Goal: Task Accomplishment & Management: Manage account settings

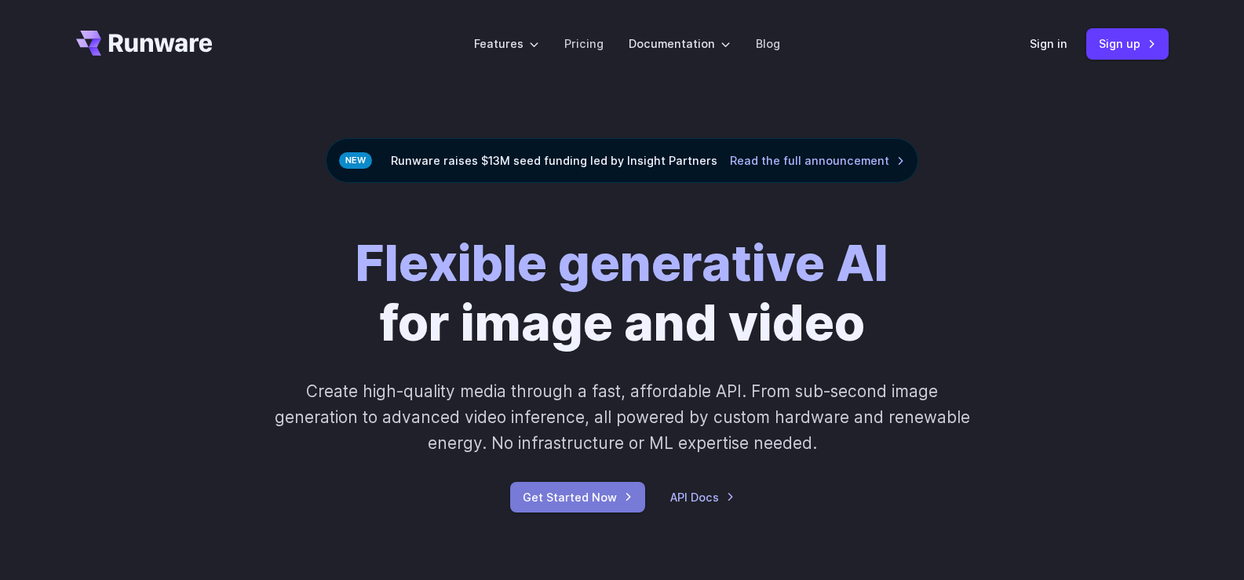
click at [573, 504] on link "Get Started Now" at bounding box center [577, 497] width 135 height 31
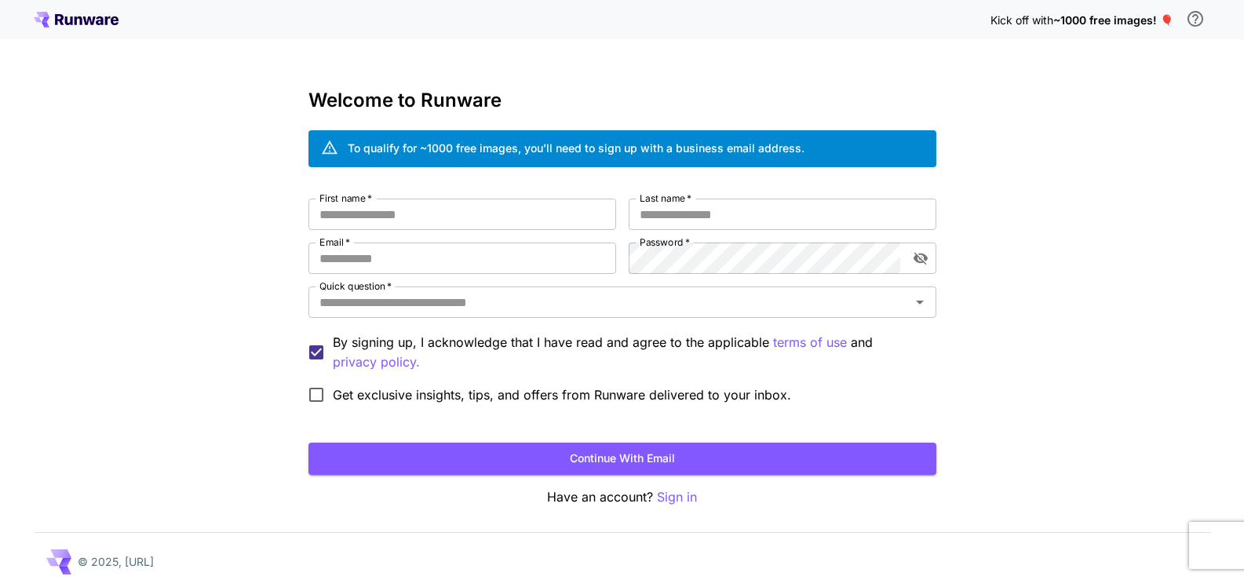
click at [482, 235] on div "First name   * First name   * Last name   * Last name   * Email   * Email   * P…" at bounding box center [623, 305] width 628 height 213
click at [462, 221] on input "First name   *" at bounding box center [463, 214] width 308 height 31
type input "**********"
click at [756, 225] on input "Last name   *" at bounding box center [783, 214] width 308 height 31
click at [743, 213] on input "****" at bounding box center [783, 214] width 308 height 31
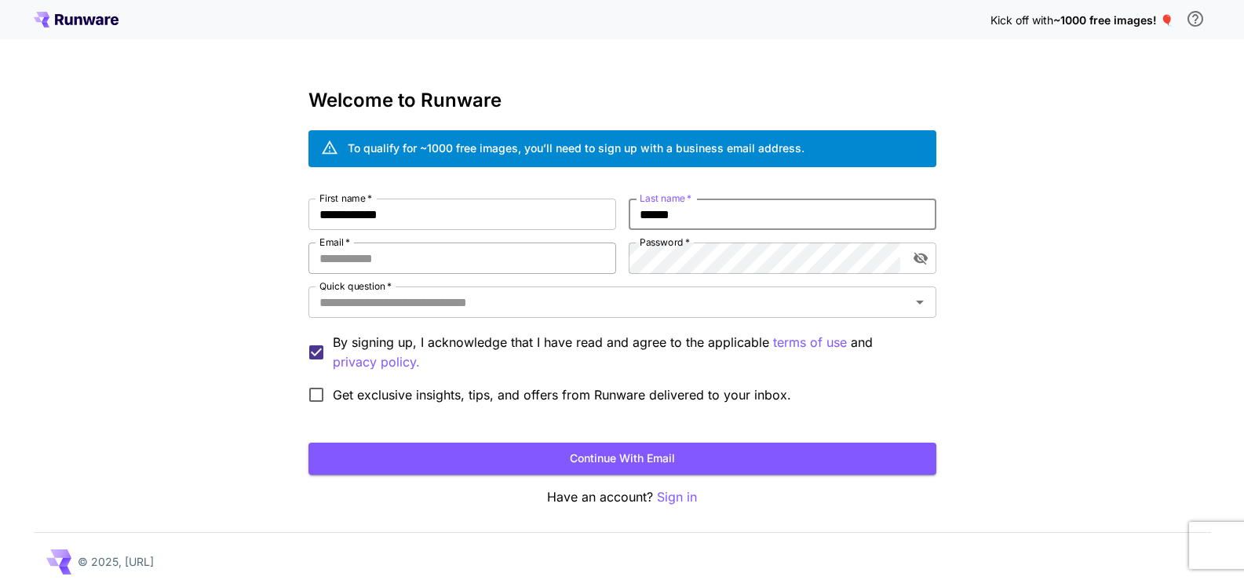
type input "******"
click at [460, 270] on input "Email   *" at bounding box center [463, 258] width 308 height 31
type input "**********"
click at [918, 256] on icon "toggle password visibility" at bounding box center [921, 258] width 16 height 16
click at [620, 300] on input "Quick question   *" at bounding box center [609, 302] width 593 height 22
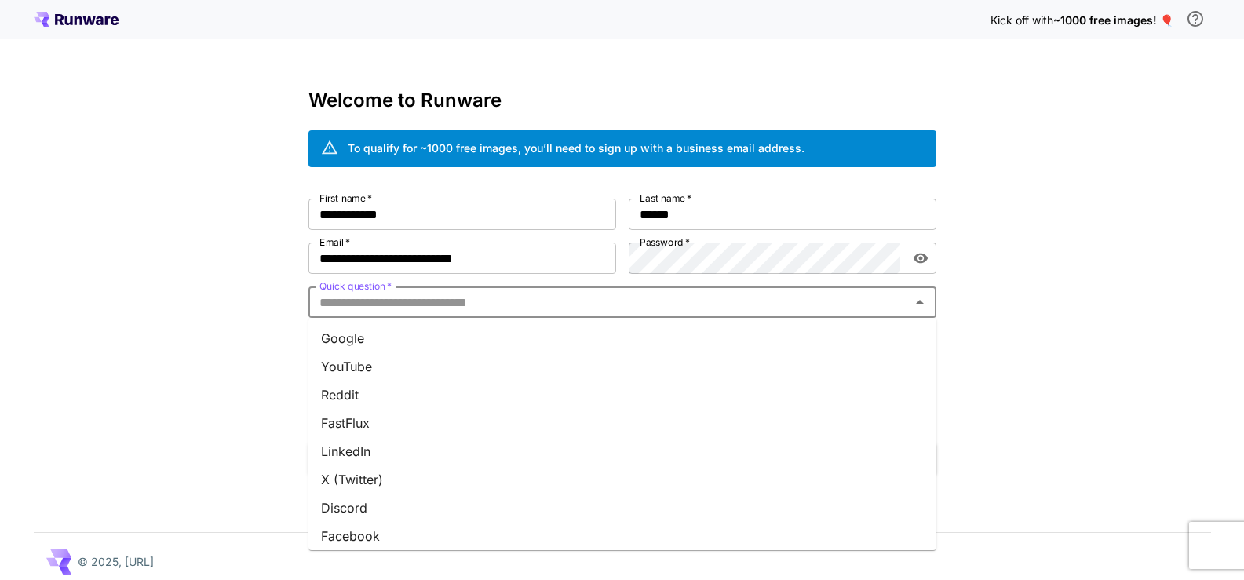
type input "*"
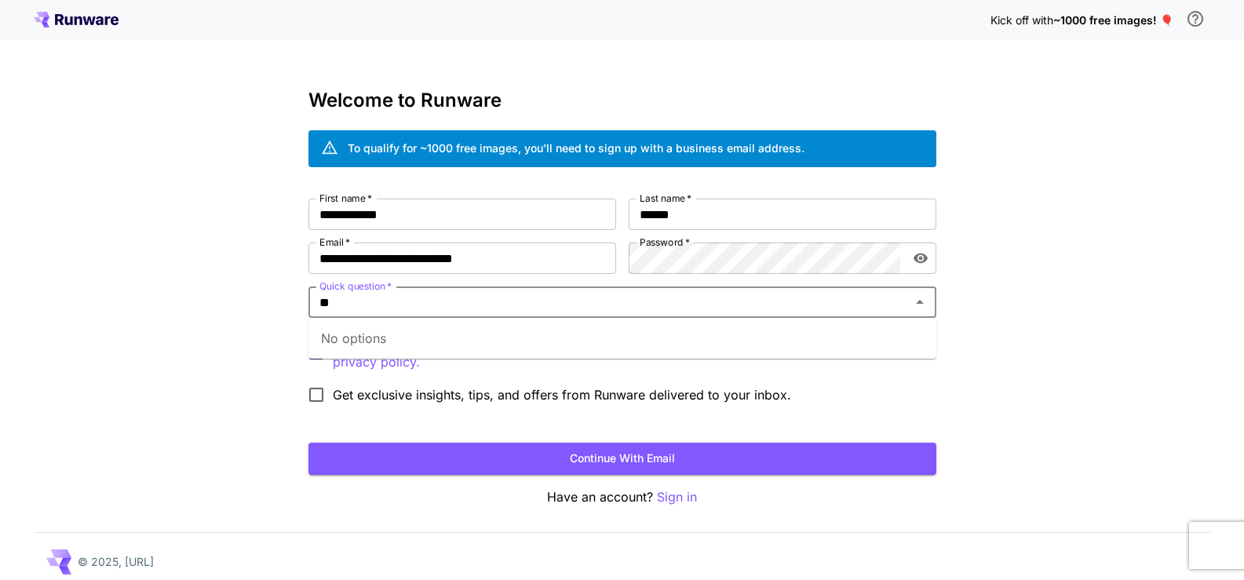
type input "*"
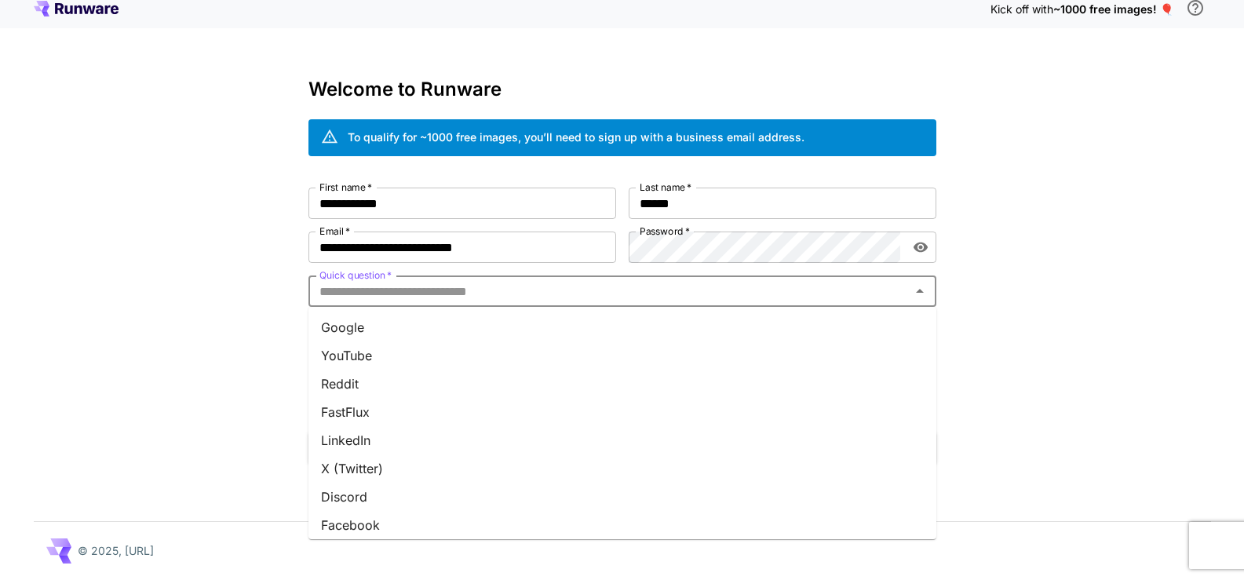
scroll to position [204, 0]
click at [351, 524] on li "Other" at bounding box center [623, 519] width 628 height 28
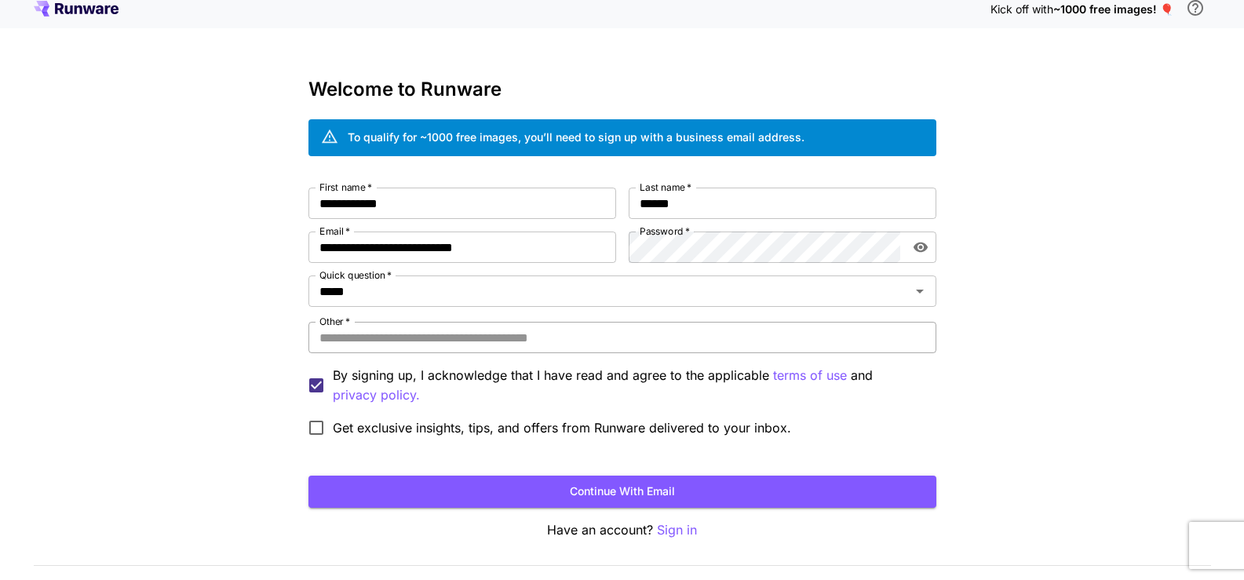
click at [412, 325] on input "Other   *" at bounding box center [623, 337] width 628 height 31
type input "******"
type input "**********"
click at [358, 429] on span "Get exclusive insights, tips, and offers from Runware delivered to your inbox." at bounding box center [562, 427] width 458 height 19
click at [446, 436] on span "Get exclusive insights, tips, and offers from Runware delivered to your inbox." at bounding box center [562, 427] width 458 height 19
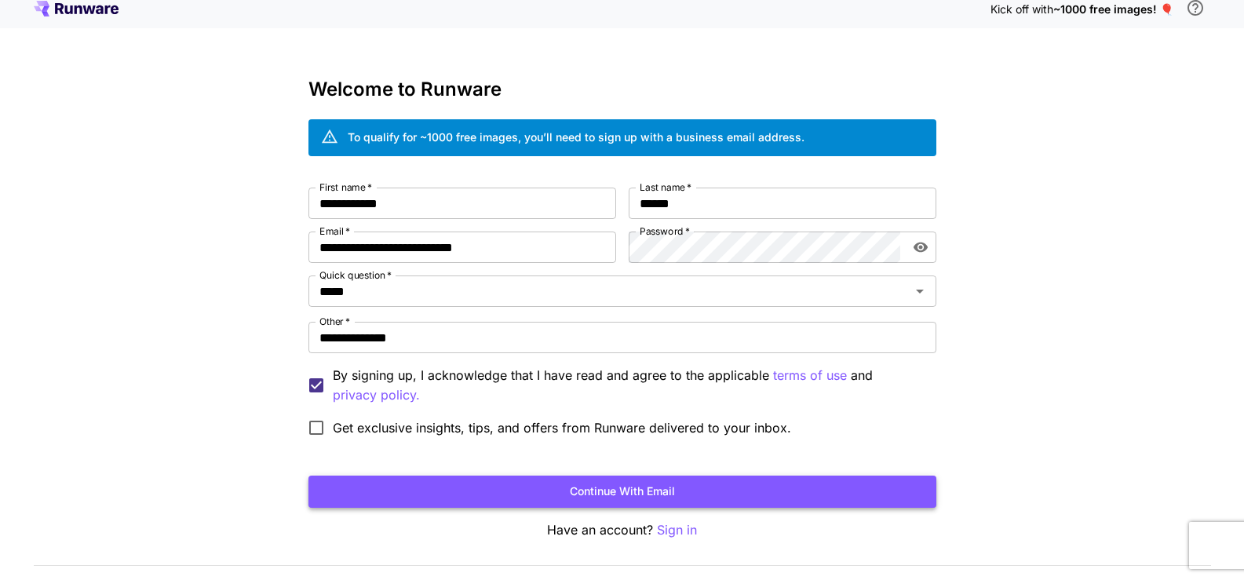
click at [467, 490] on button "Continue with email" at bounding box center [623, 492] width 628 height 32
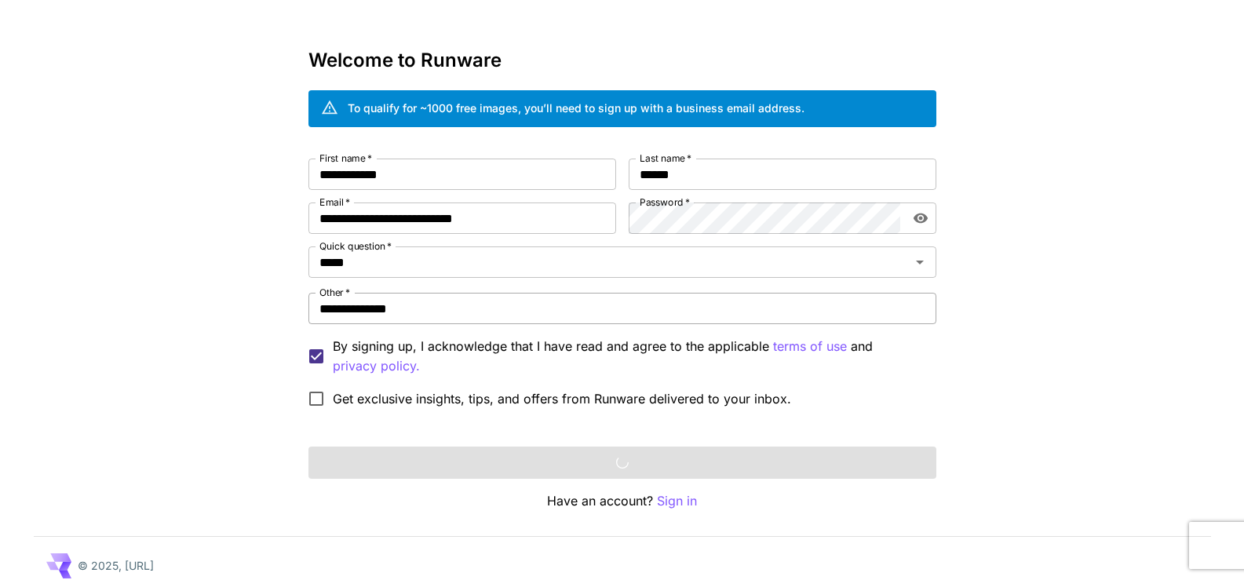
scroll to position [55, 0]
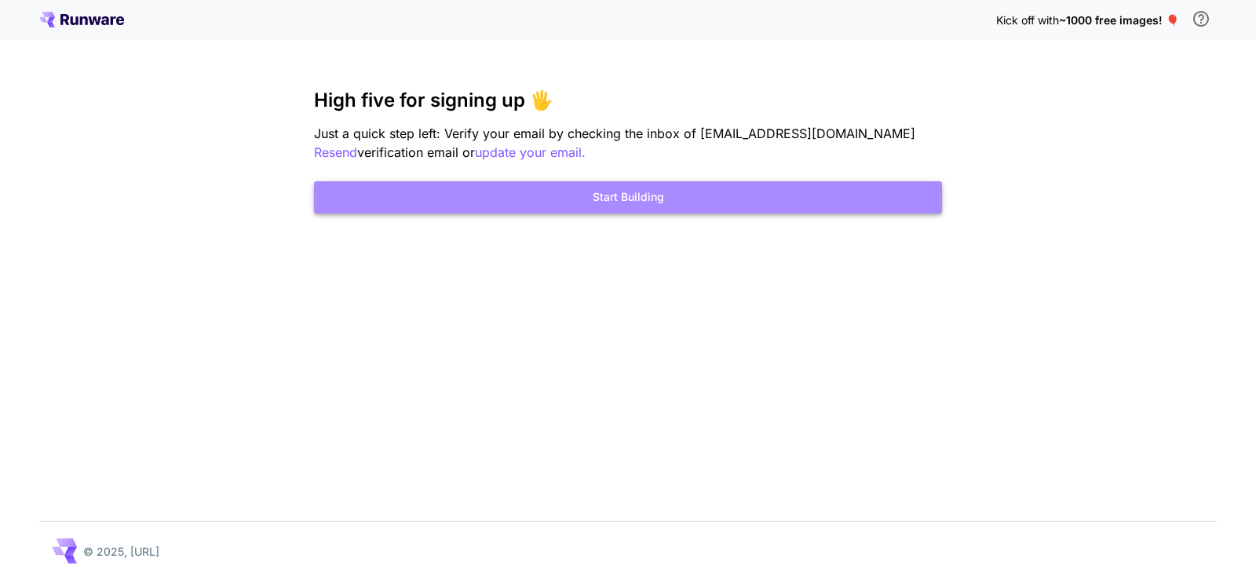
click at [646, 206] on button "Start Building" at bounding box center [628, 197] width 628 height 32
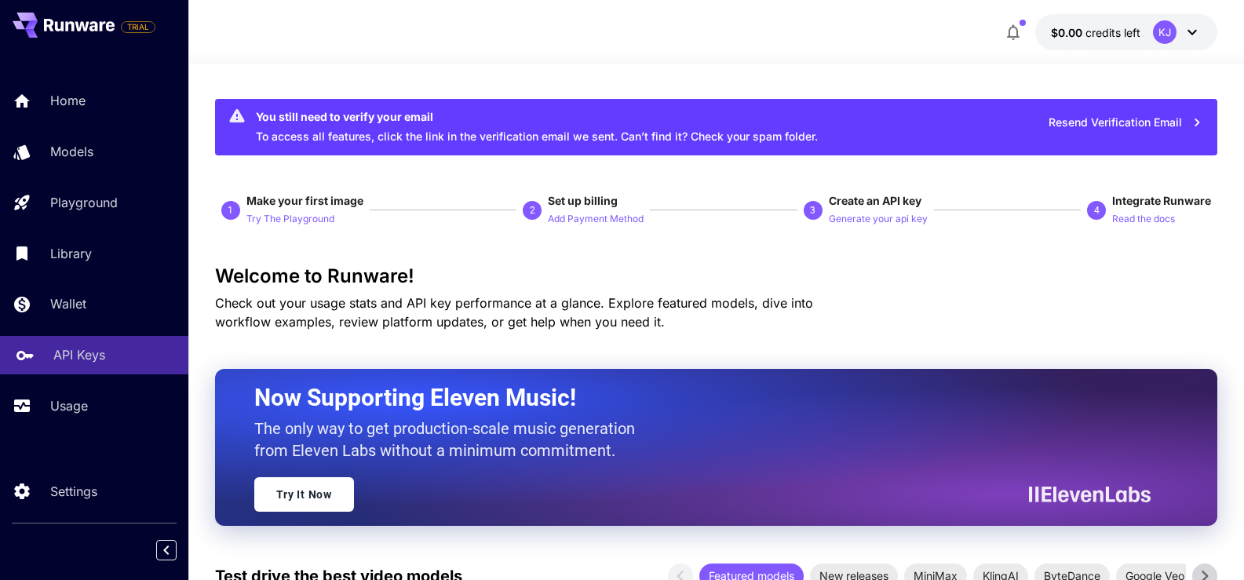
click at [63, 359] on p "API Keys" at bounding box center [79, 354] width 52 height 19
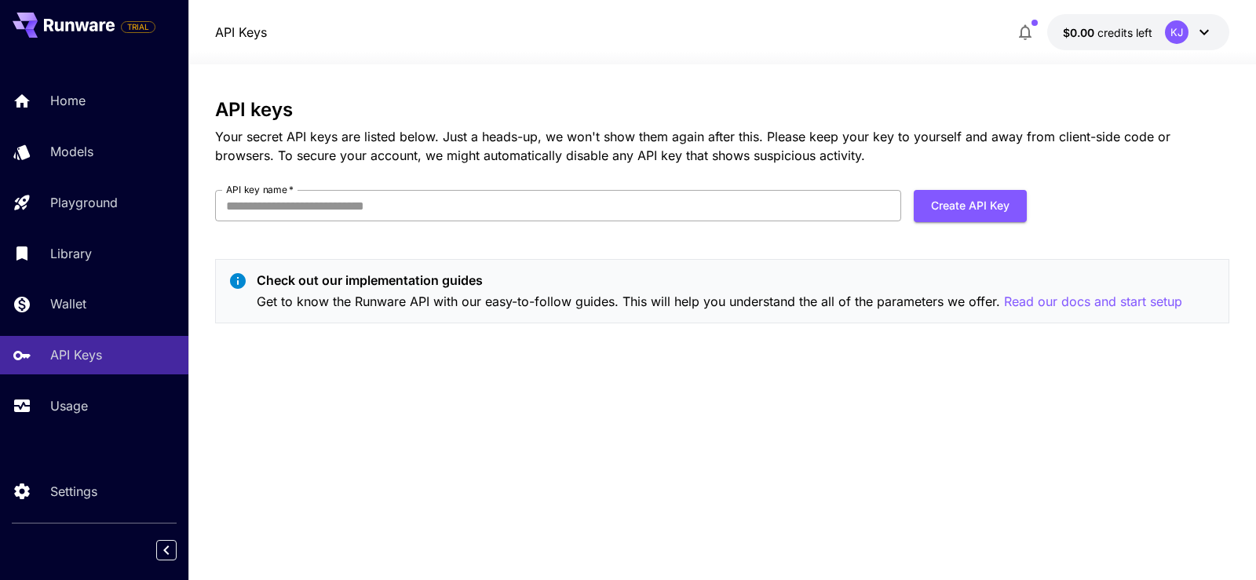
click at [466, 207] on input "API key name   *" at bounding box center [558, 205] width 686 height 31
click at [996, 206] on button "Create API Key" at bounding box center [970, 206] width 113 height 32
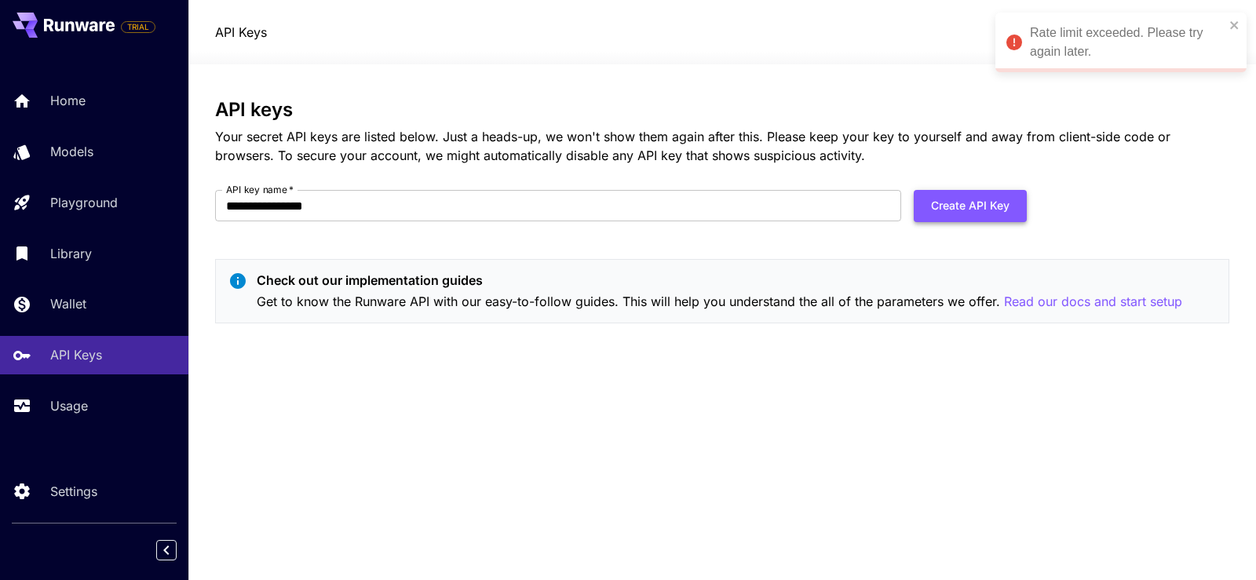
click at [920, 210] on button "Create API Key" at bounding box center [970, 206] width 113 height 32
click at [950, 206] on button "Create API Key" at bounding box center [970, 206] width 113 height 32
click at [1237, 18] on div "Rate limit exceeded. Please try again later." at bounding box center [1120, 43] width 251 height 60
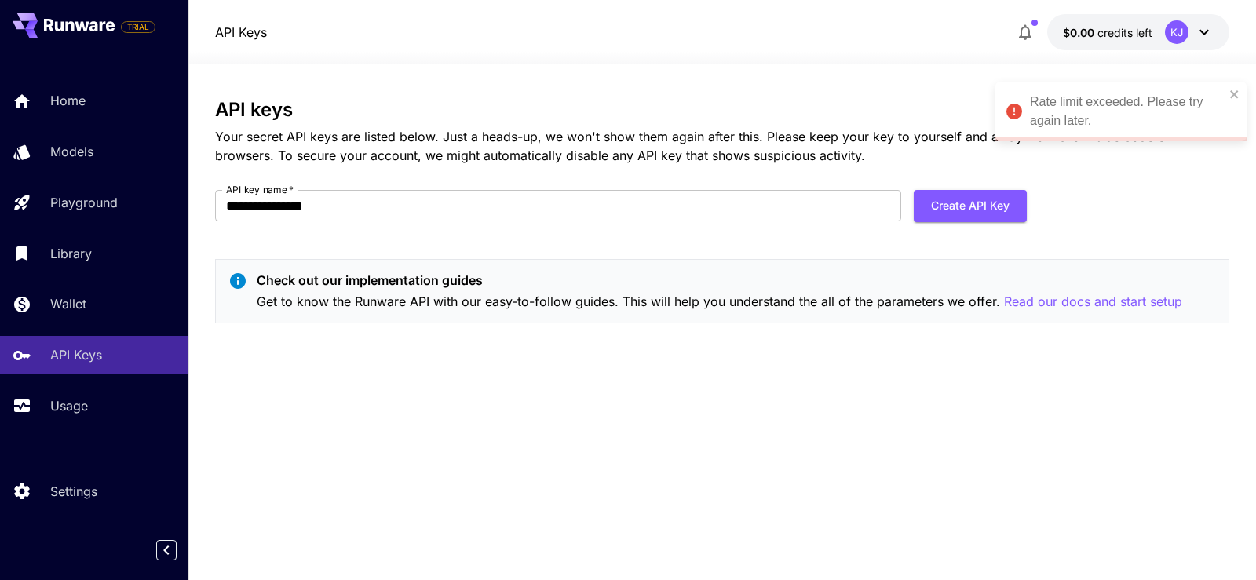
click at [1232, 83] on div "**********" at bounding box center [628, 290] width 1256 height 580
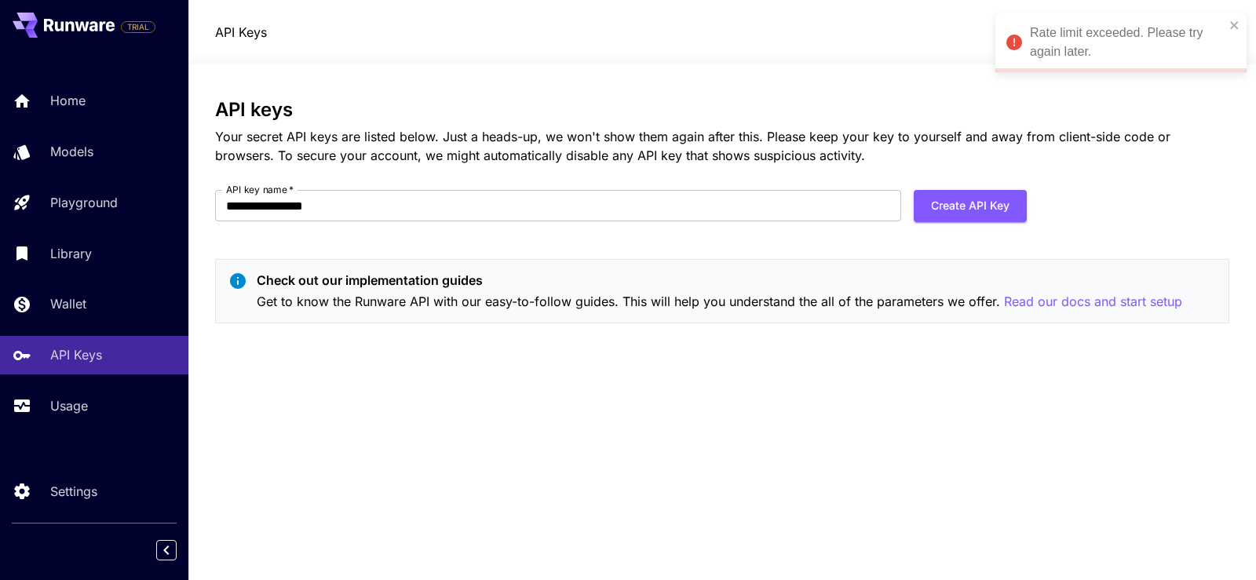
click at [1234, 34] on div "Rate limit exceeded. Please try again later." at bounding box center [1120, 43] width 251 height 60
click at [1207, 38] on icon at bounding box center [1204, 32] width 19 height 19
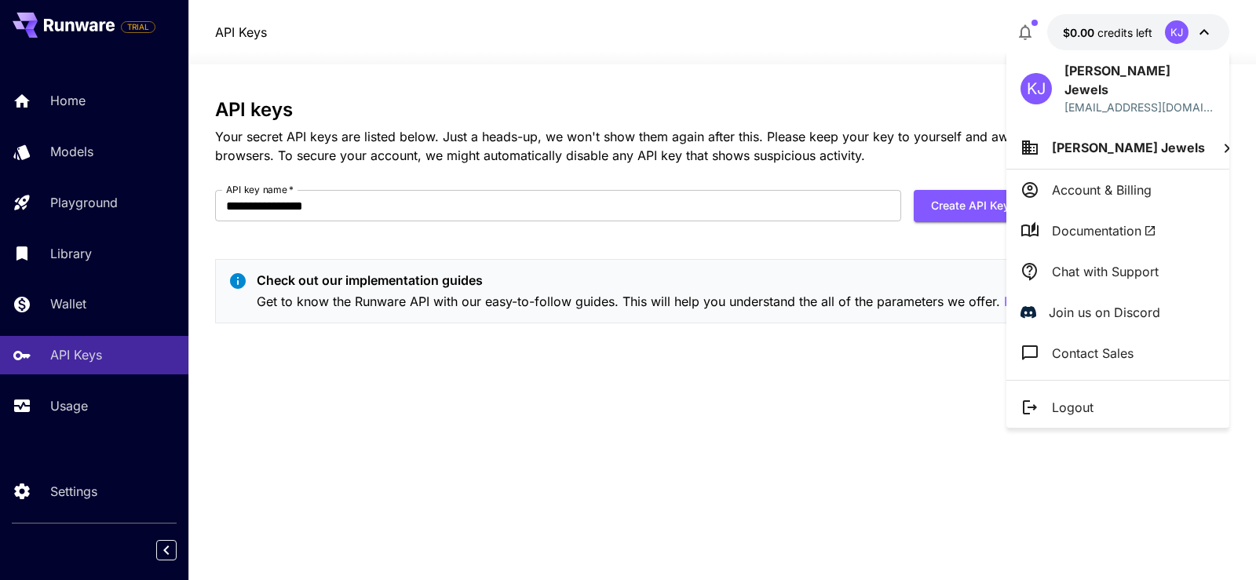
click at [493, 386] on div at bounding box center [628, 290] width 1256 height 580
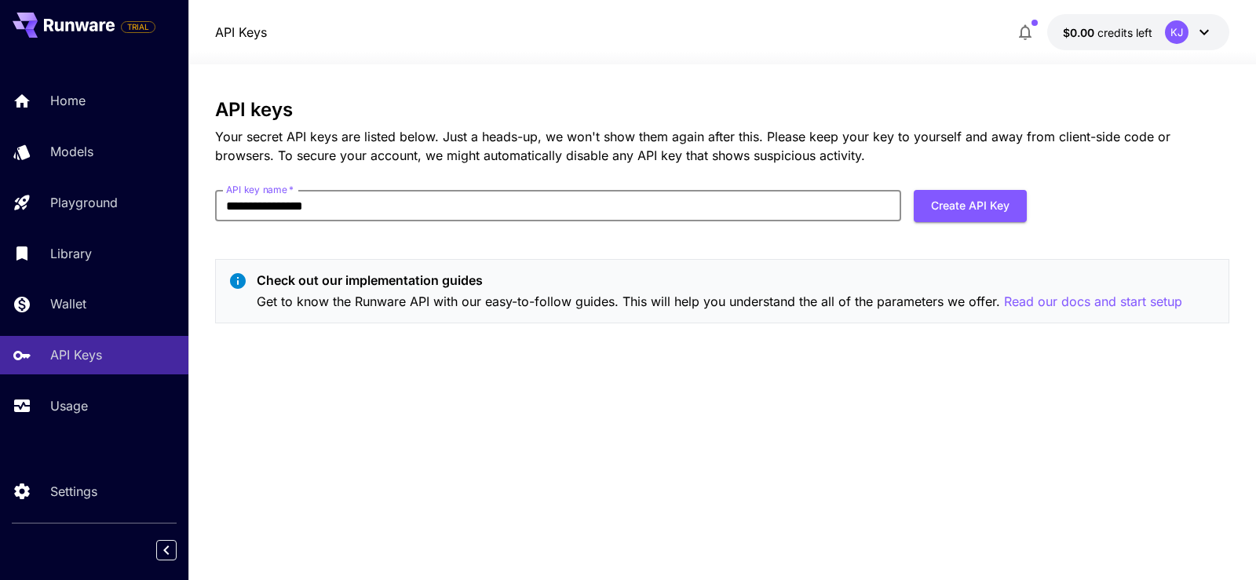
click at [271, 204] on input "**********" at bounding box center [558, 205] width 686 height 31
type input "**********"
type input "*"
type input "***"
click at [929, 217] on button "Create API Key" at bounding box center [970, 206] width 113 height 32
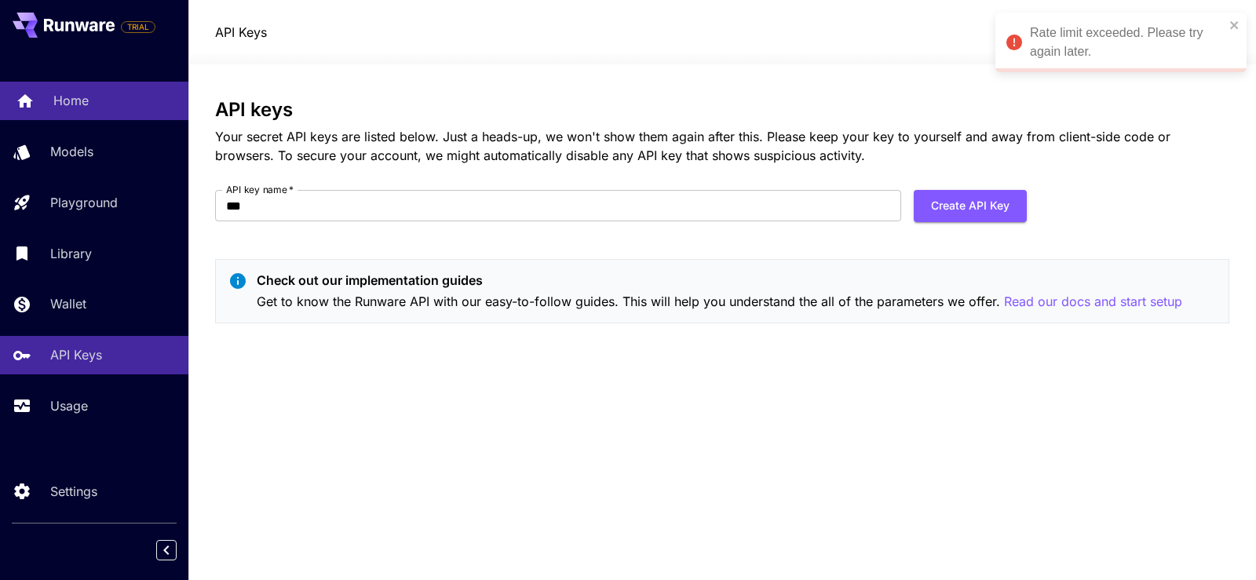
click at [104, 116] on link "Home" at bounding box center [94, 101] width 188 height 38
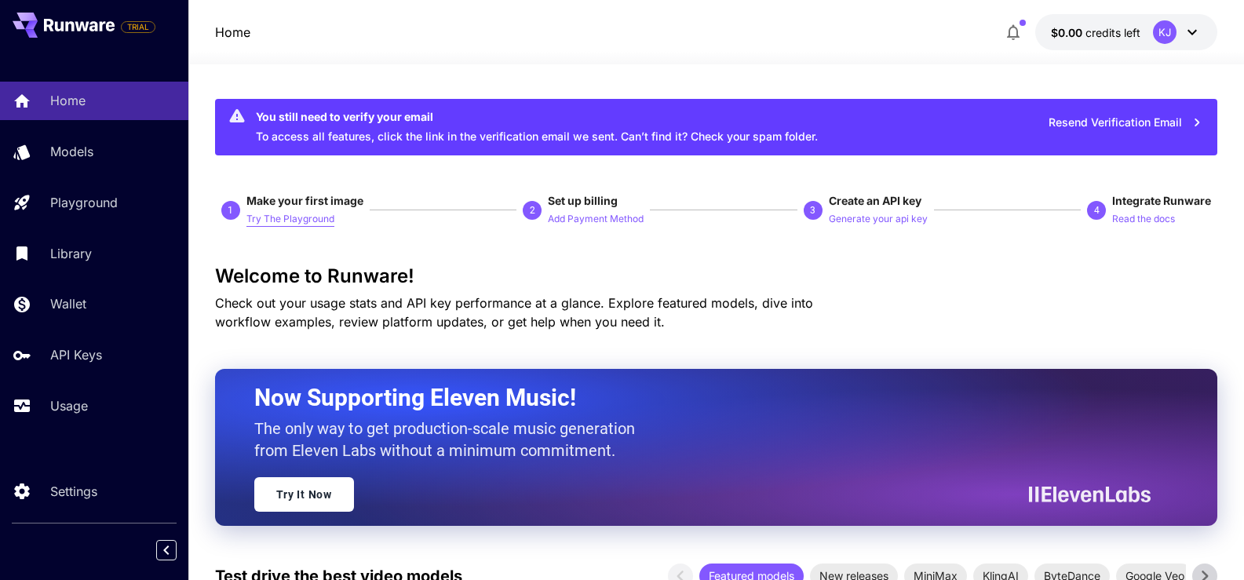
click at [300, 214] on p "Try The Playground" at bounding box center [290, 219] width 88 height 15
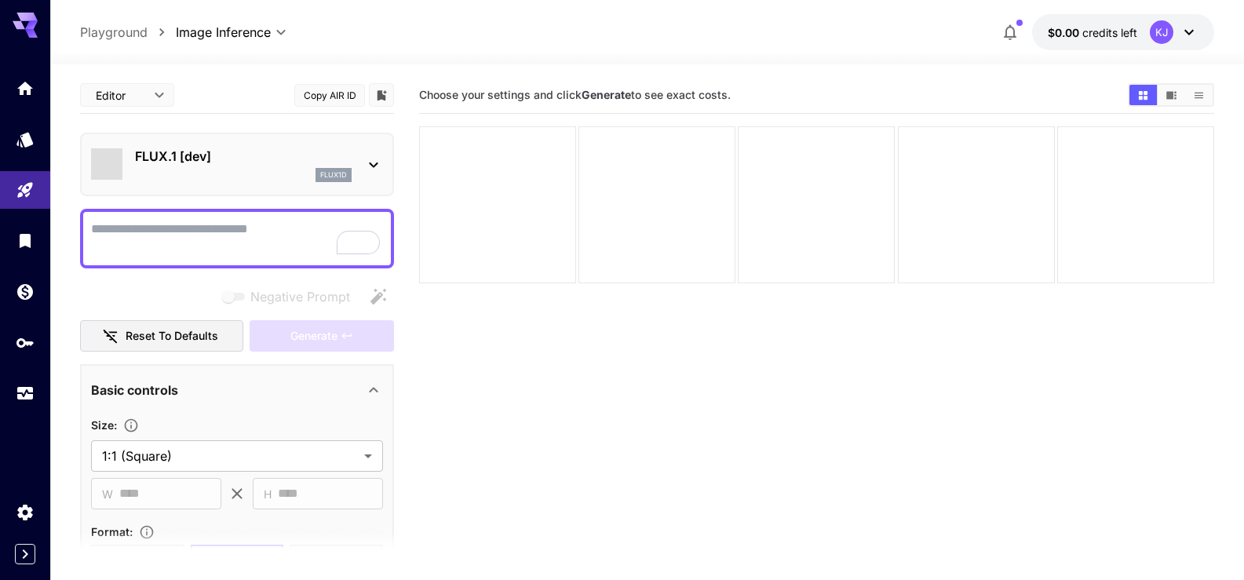
click at [1109, 31] on span "credits left" at bounding box center [1110, 32] width 55 height 13
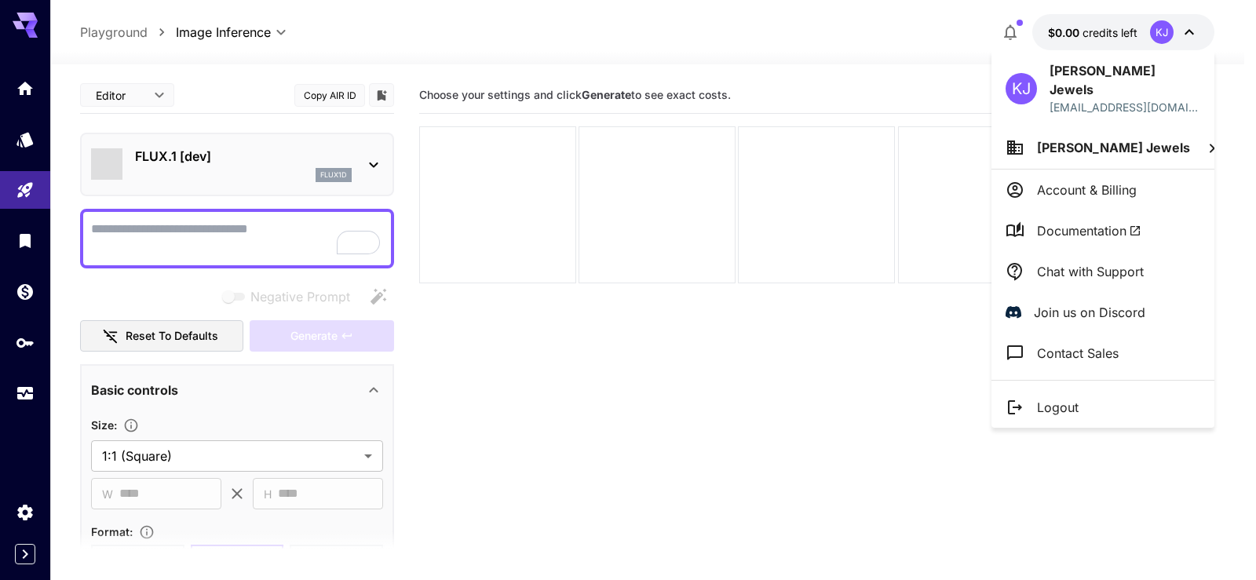
click at [201, 231] on div at bounding box center [628, 290] width 1256 height 580
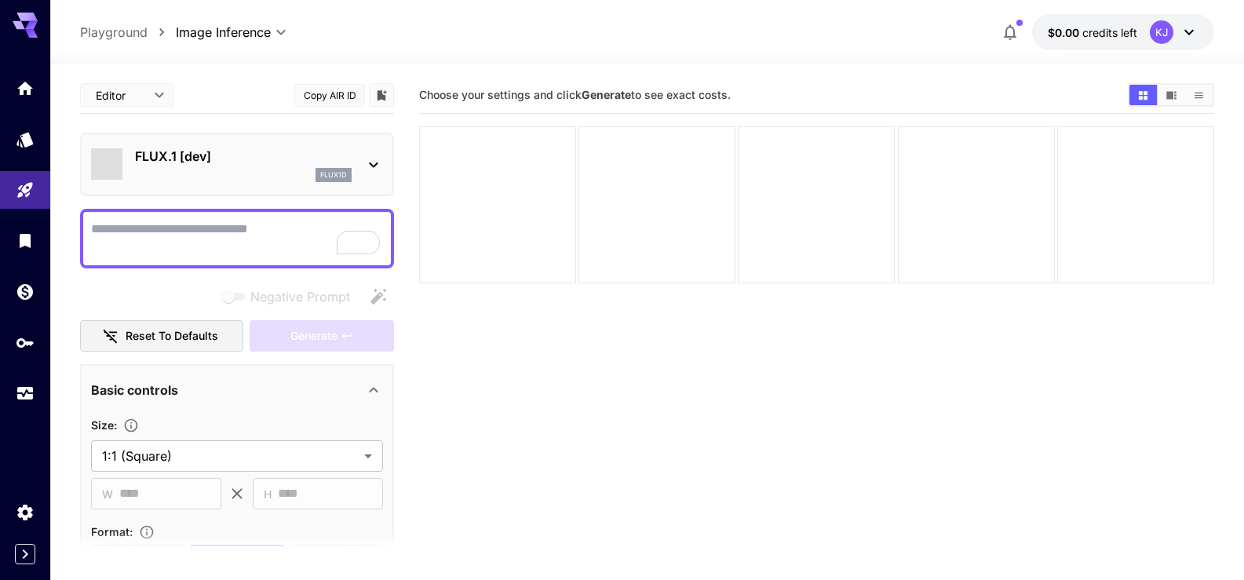
click at [148, 95] on body "**********" at bounding box center [622, 352] width 1244 height 704
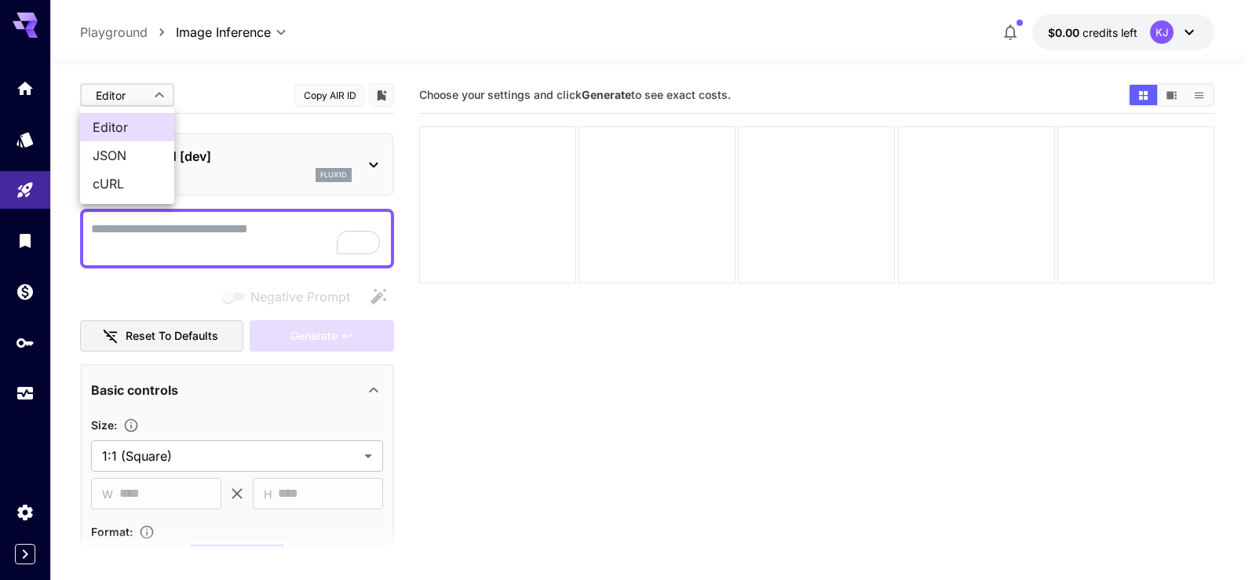
click at [148, 95] on div at bounding box center [628, 290] width 1256 height 580
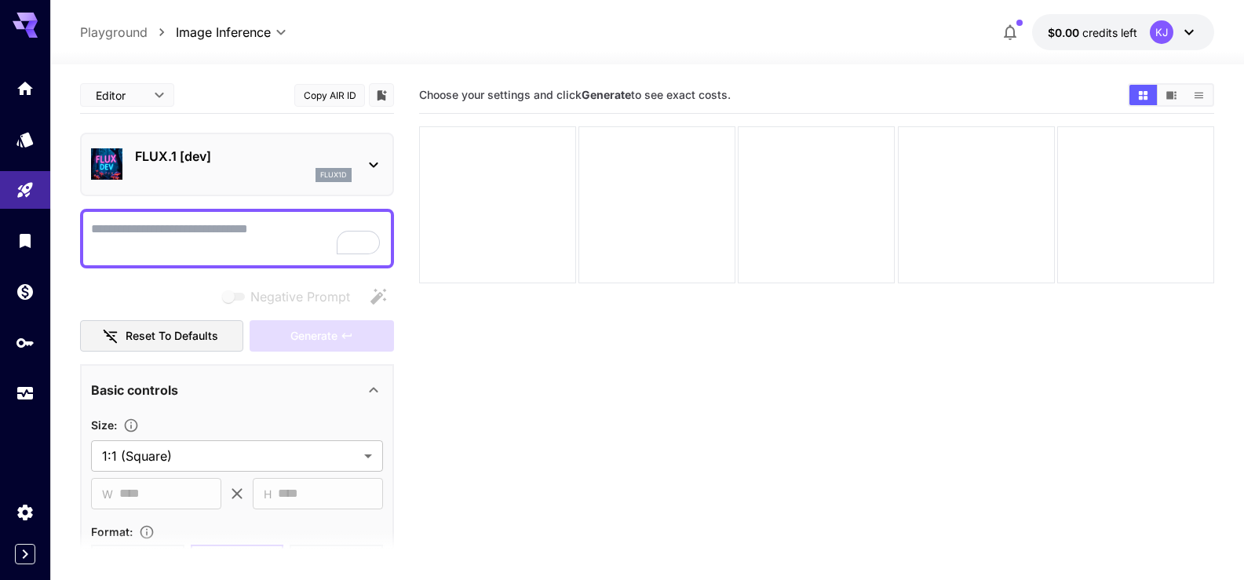
click at [389, 168] on div "FLUX.1 [dev] flux1d" at bounding box center [237, 165] width 314 height 64
click at [381, 169] on icon at bounding box center [373, 164] width 19 height 19
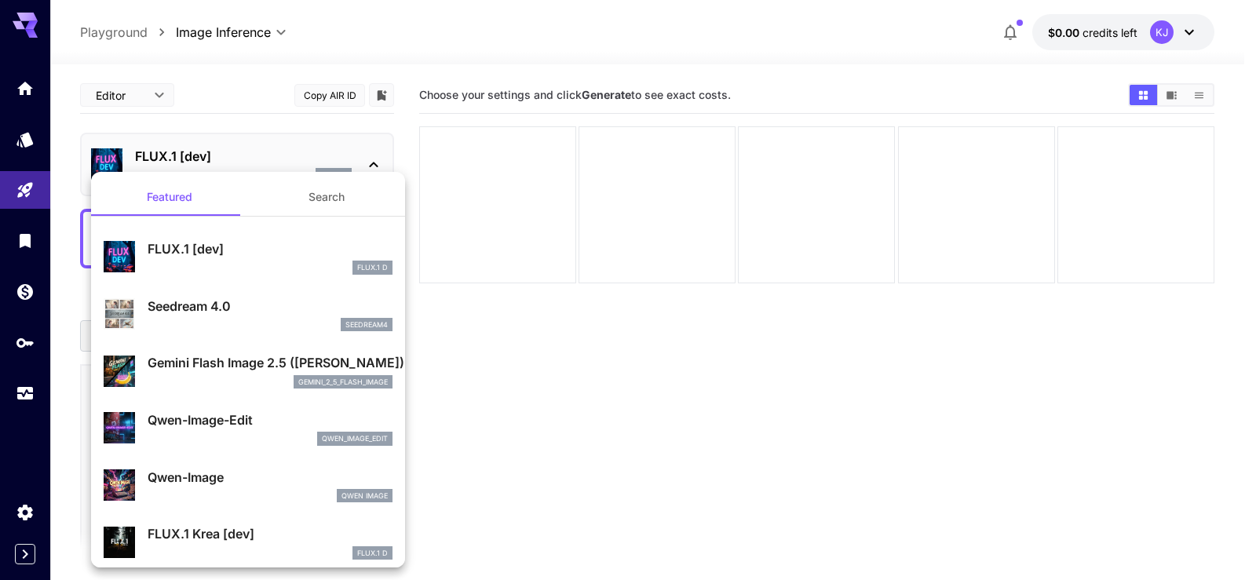
click at [378, 165] on div at bounding box center [628, 290] width 1256 height 580
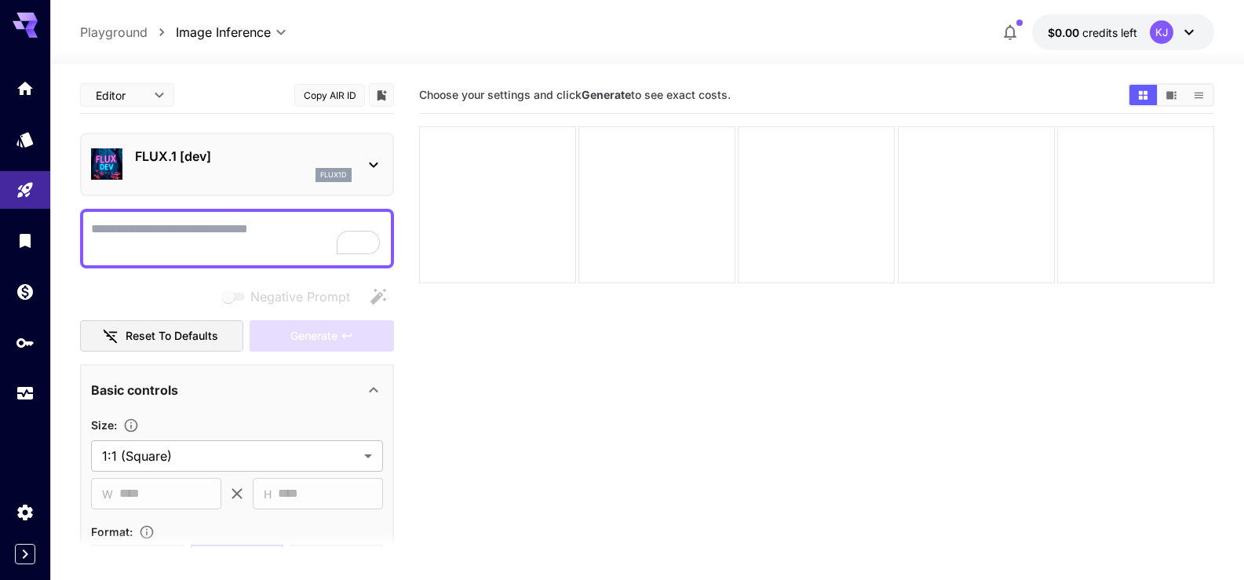
click at [202, 241] on textarea "Negative Prompt" at bounding box center [237, 239] width 292 height 38
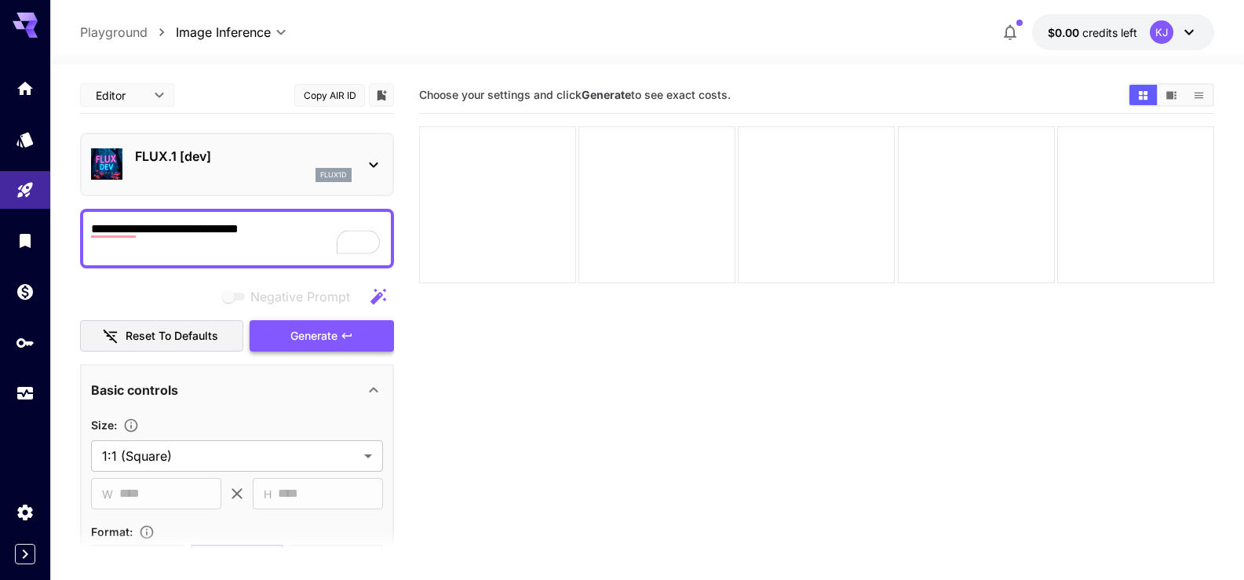
type textarea "**********"
click at [315, 338] on span "Generate" at bounding box center [313, 337] width 47 height 20
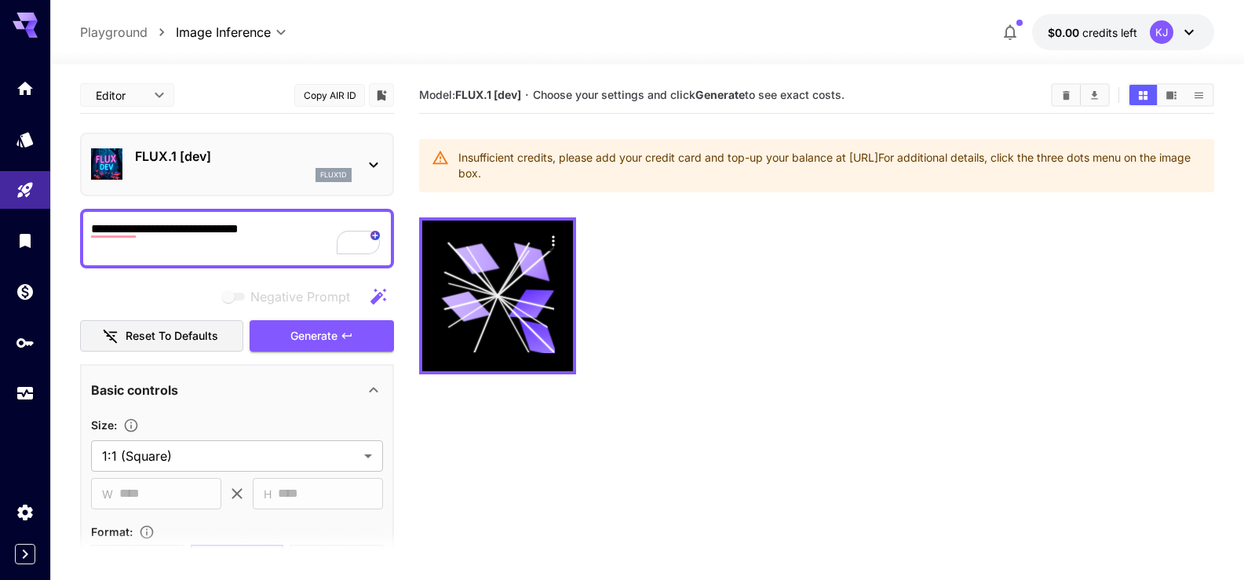
click at [1181, 35] on icon at bounding box center [1189, 32] width 19 height 19
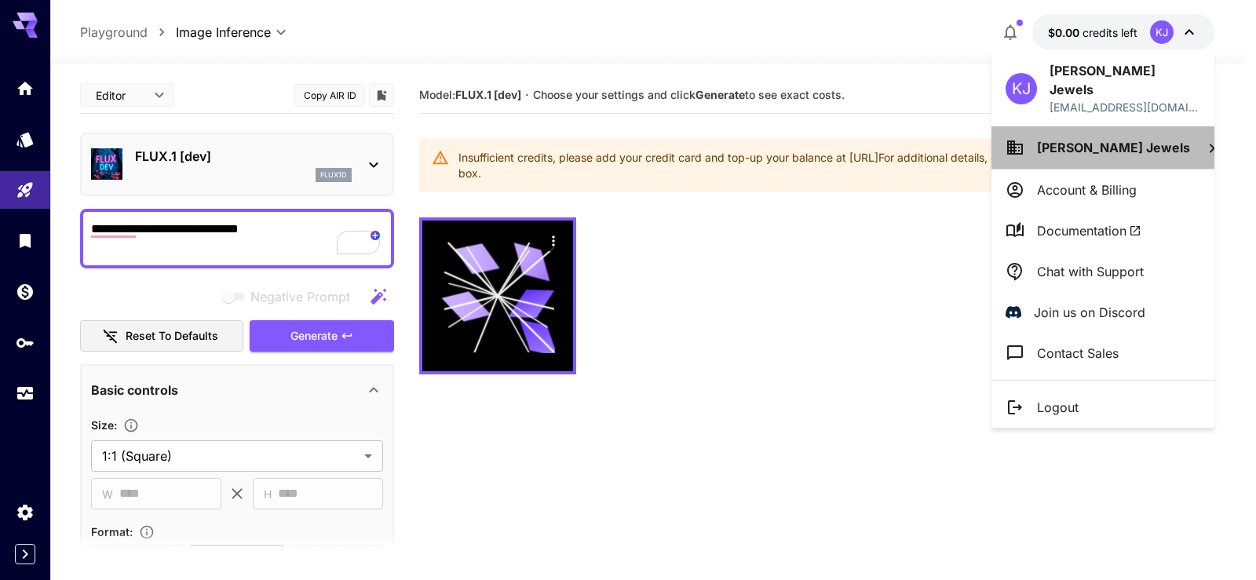
click at [1147, 140] on span "Krishnashray Jewels" at bounding box center [1113, 148] width 153 height 16
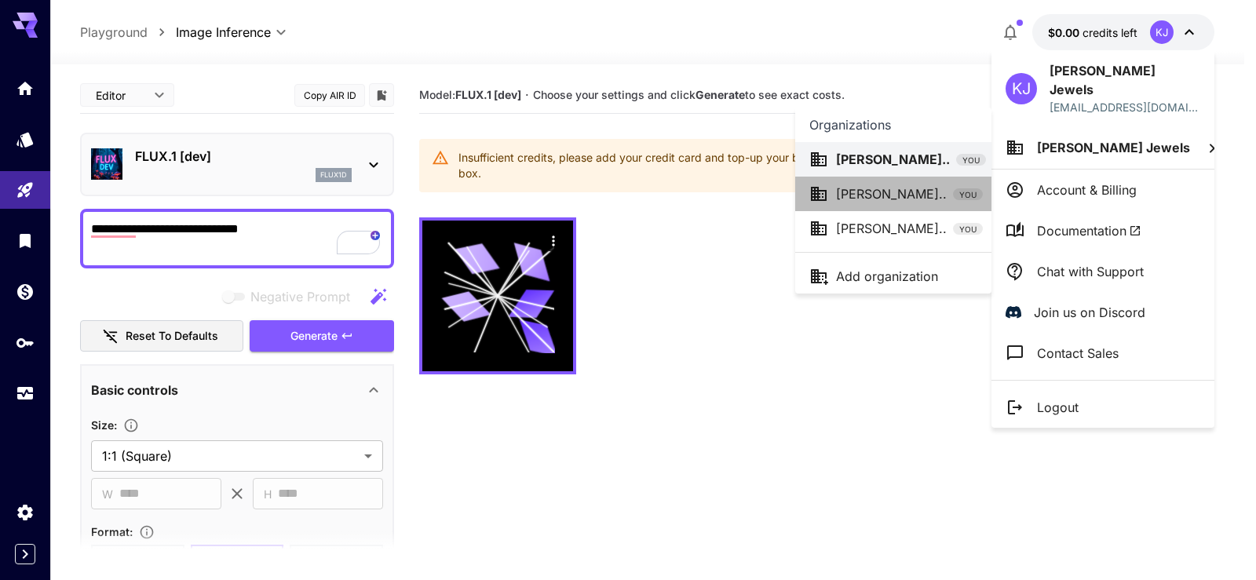
click at [915, 199] on p "Krishnashray J..." at bounding box center [891, 193] width 111 height 19
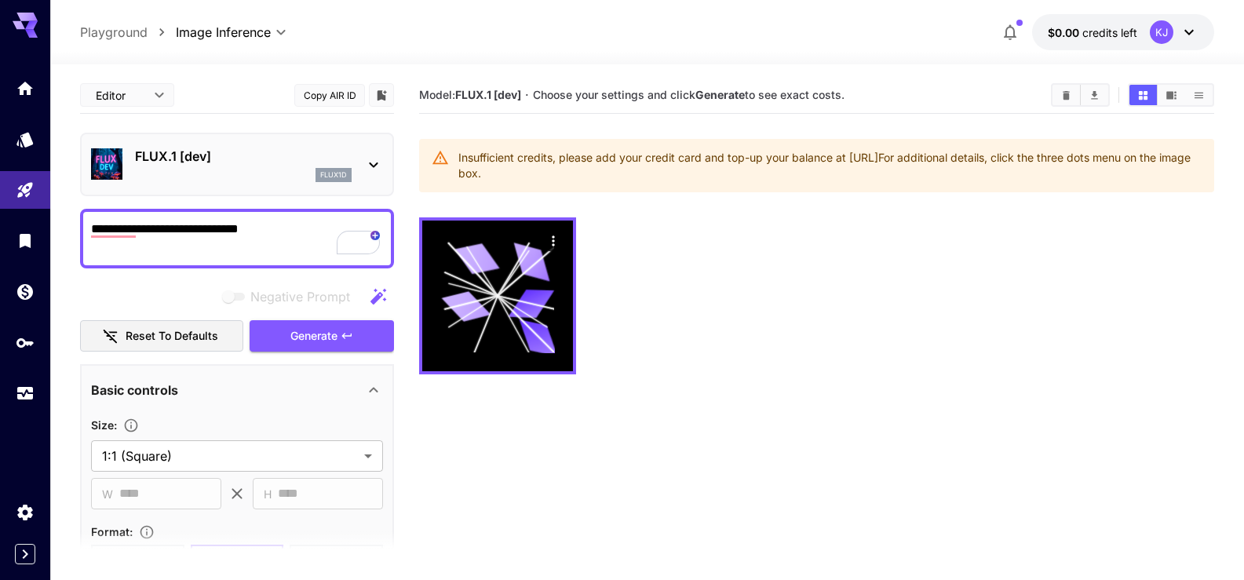
click at [1010, 34] on icon "button" at bounding box center [1010, 32] width 19 height 19
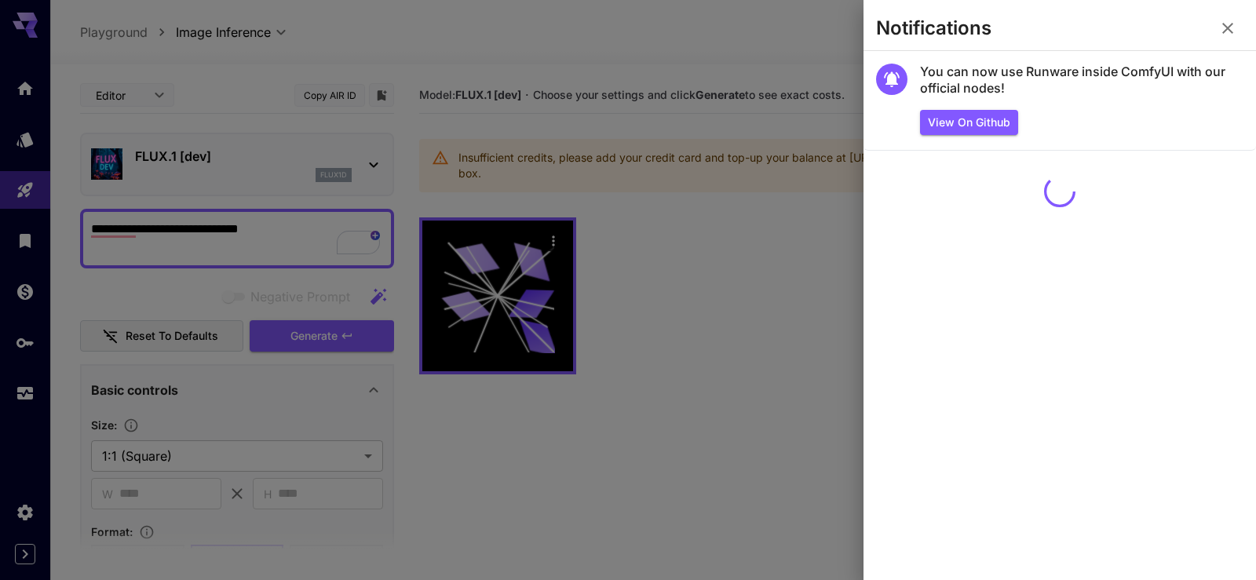
click at [540, 46] on div at bounding box center [628, 290] width 1256 height 580
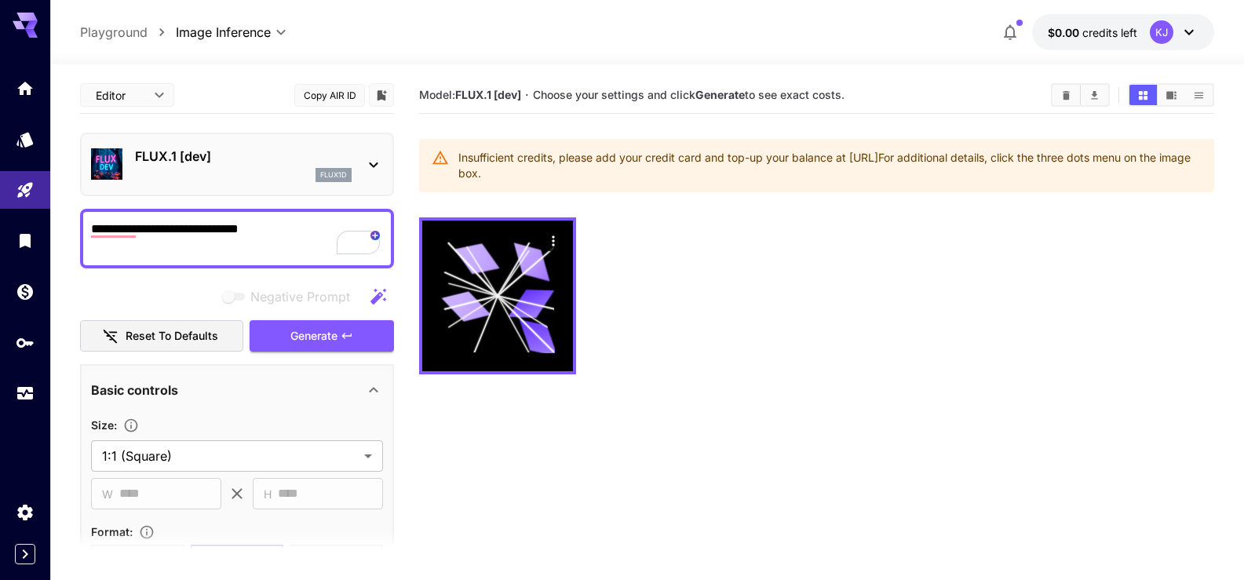
click at [13, 484] on div at bounding box center [25, 290] width 50 height 580
click at [28, 506] on icon "Settings" at bounding box center [26, 512] width 15 height 16
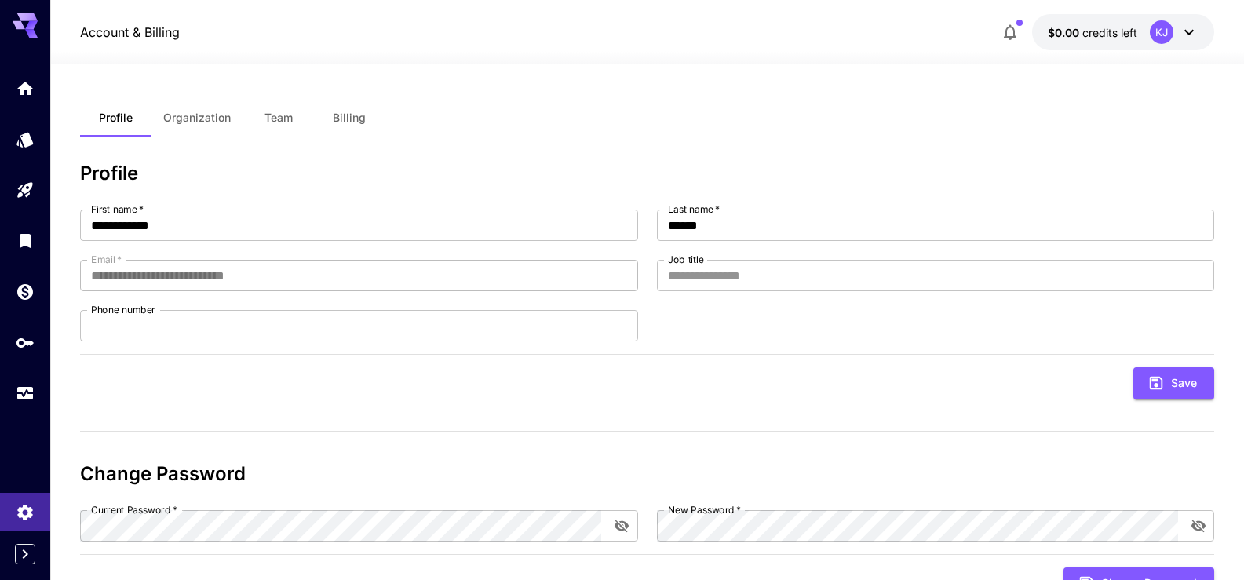
click at [1193, 42] on div "KJ" at bounding box center [1174, 32] width 49 height 24
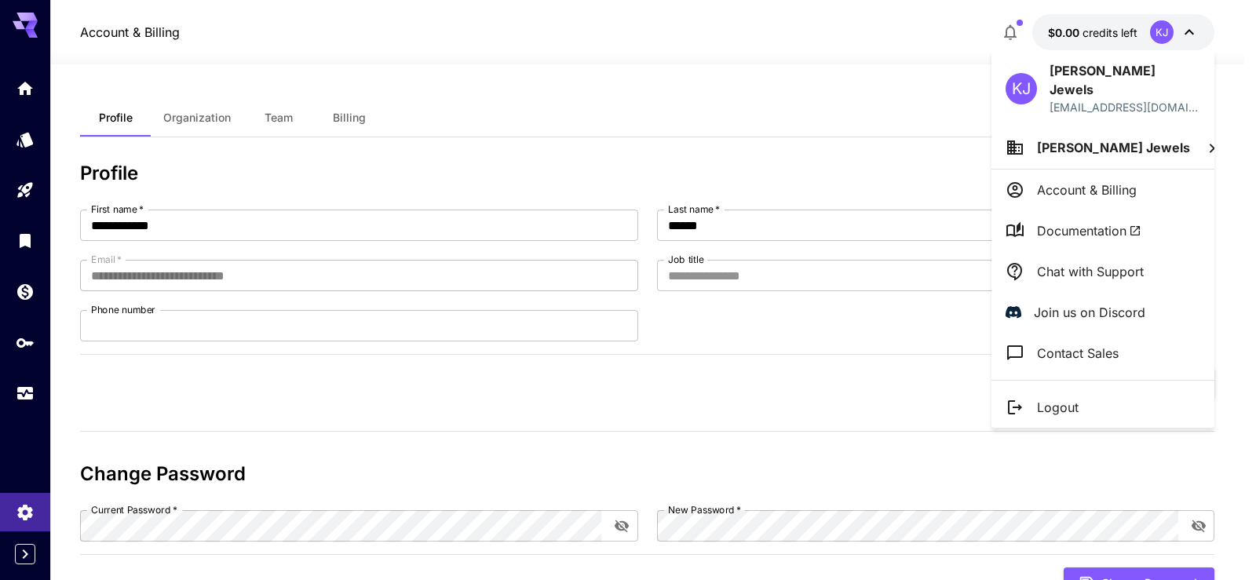
click at [1182, 140] on li "Krishnashray Jewels" at bounding box center [1102, 147] width 223 height 42
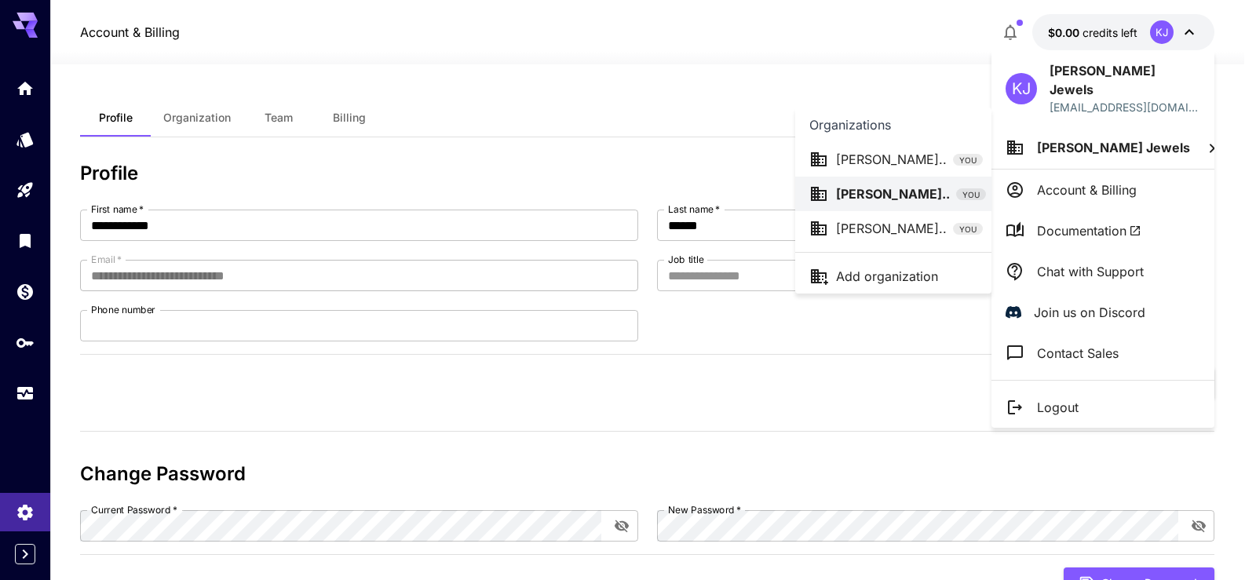
click at [740, 31] on div at bounding box center [628, 290] width 1256 height 580
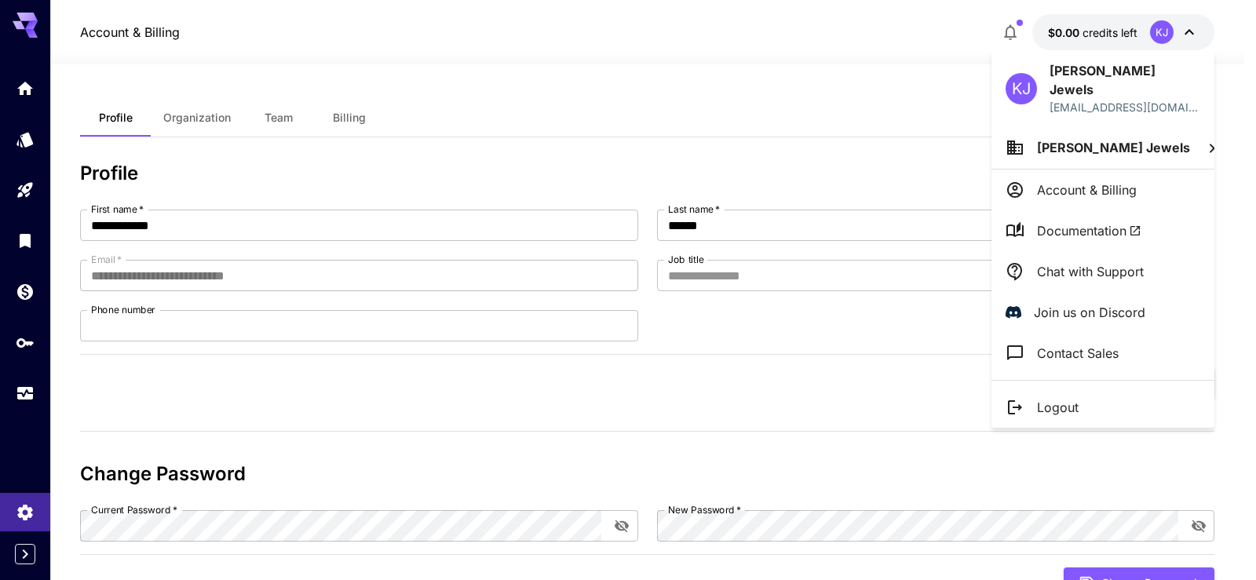
drag, startPoint x: 767, startPoint y: 379, endPoint x: 765, endPoint y: 363, distance: 15.8
click at [767, 375] on div at bounding box center [628, 290] width 1256 height 580
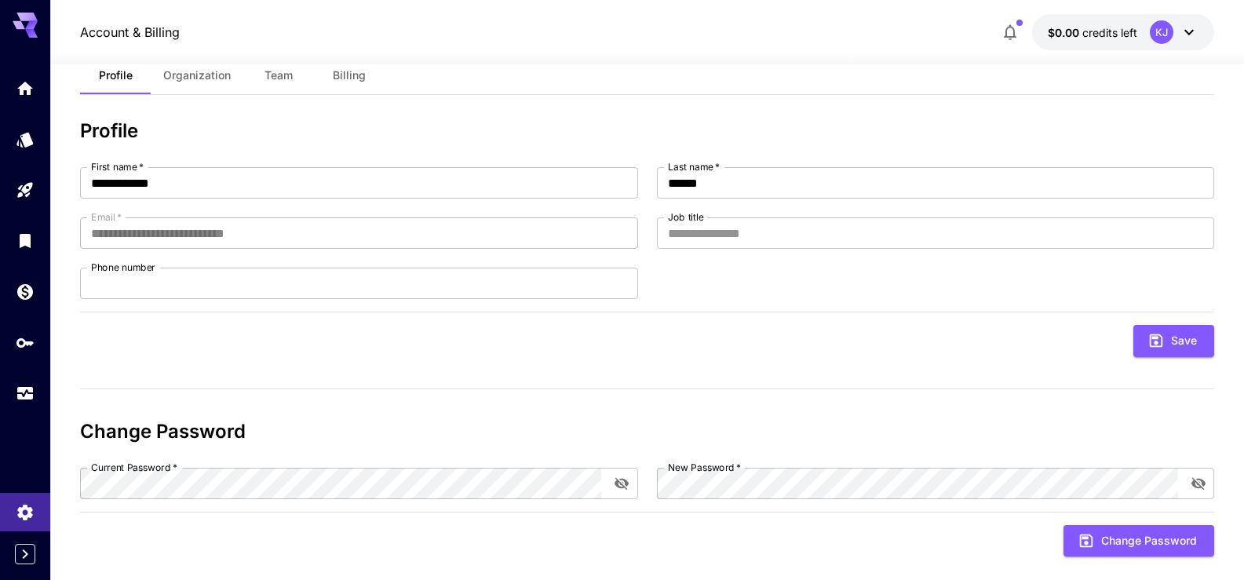
scroll to position [66, 0]
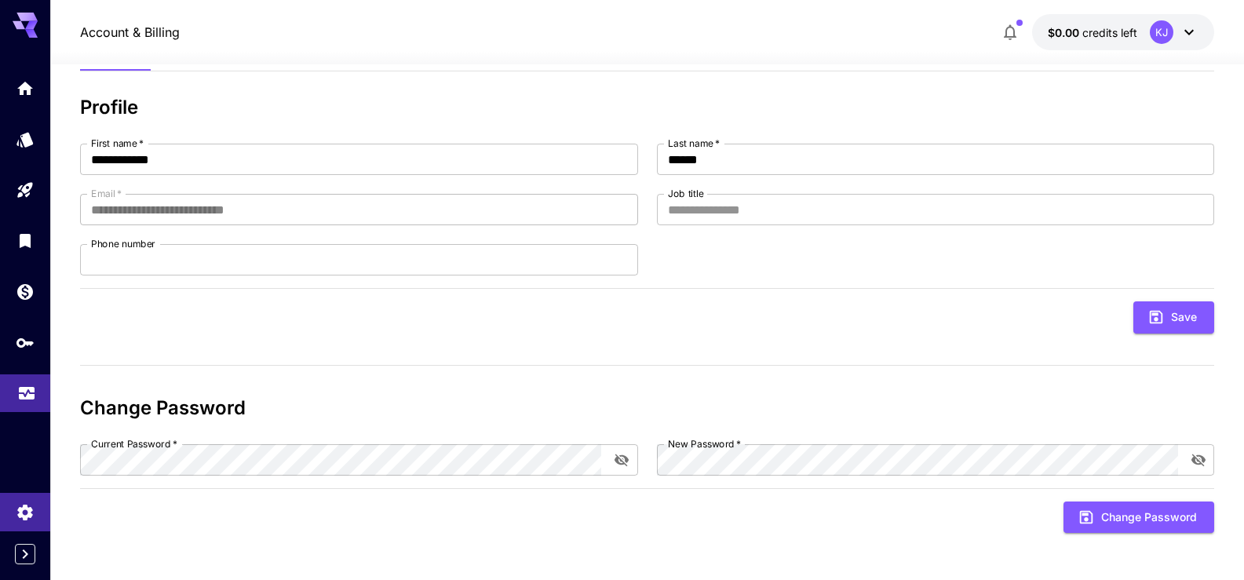
click at [26, 394] on icon "Usage" at bounding box center [26, 388] width 19 height 19
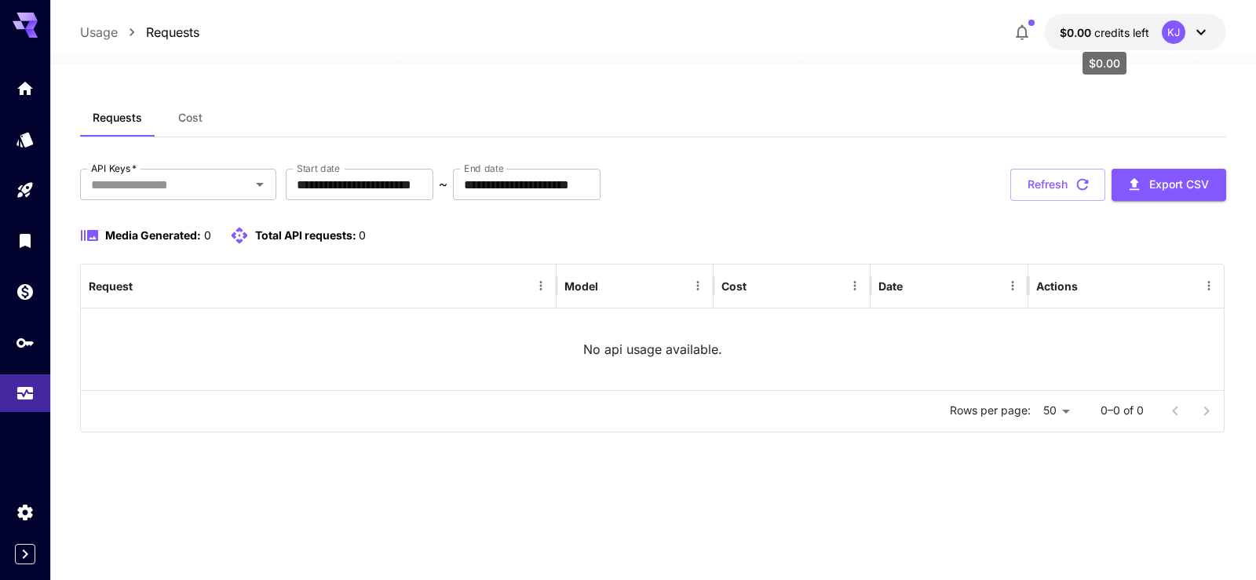
click at [1135, 27] on span "credits left" at bounding box center [1121, 32] width 55 height 13
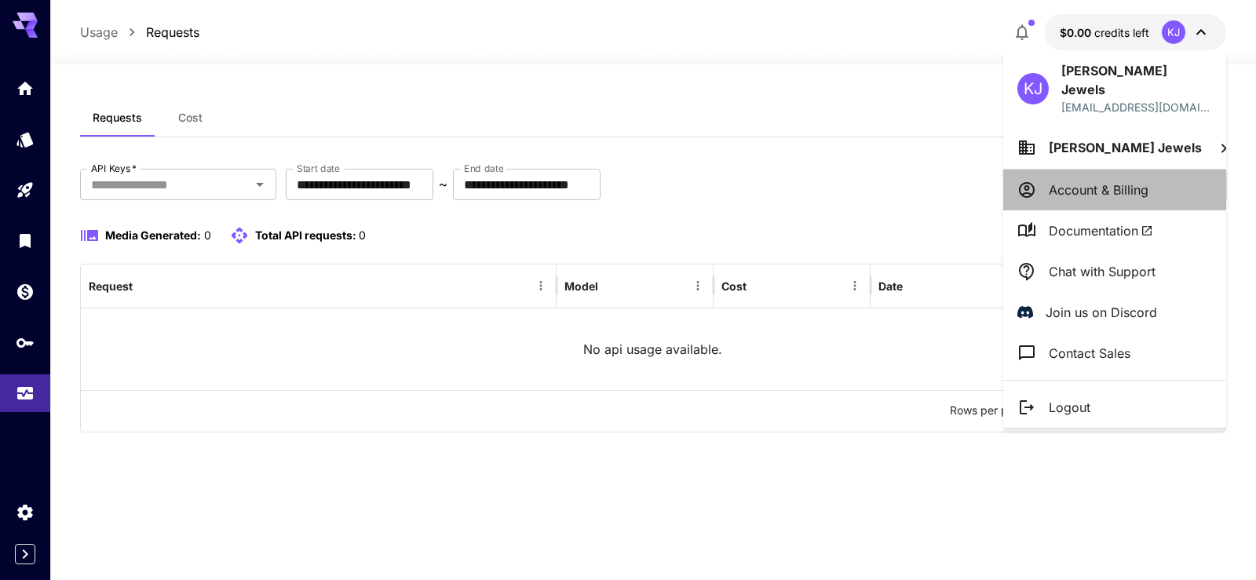
click at [1091, 181] on p "Account & Billing" at bounding box center [1099, 190] width 100 height 19
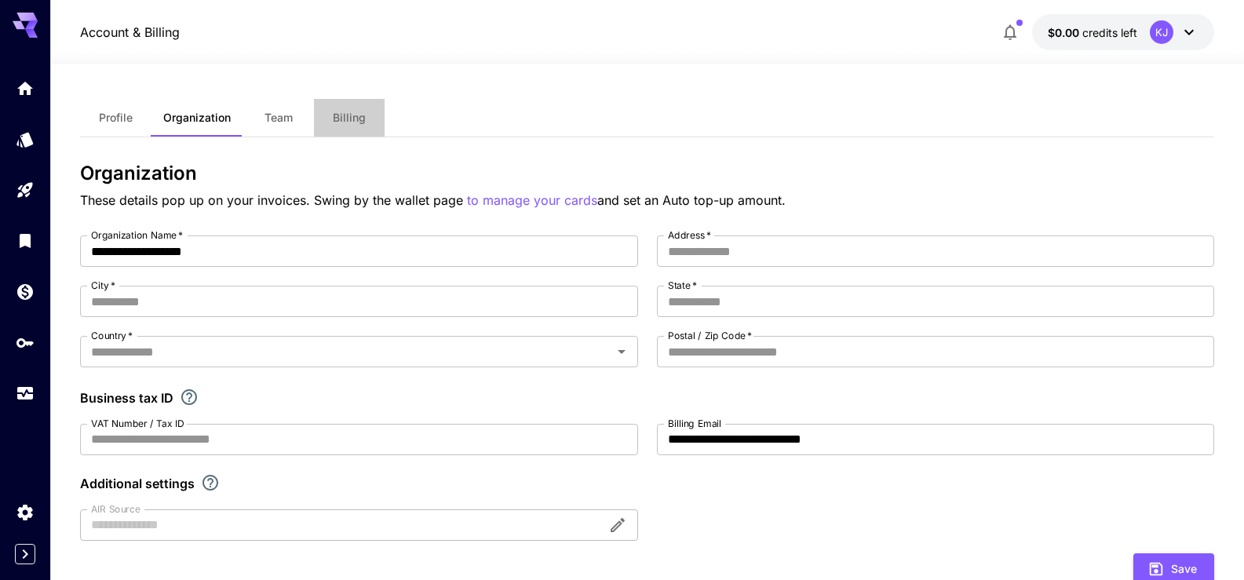
click at [342, 117] on span "Billing" at bounding box center [349, 118] width 33 height 14
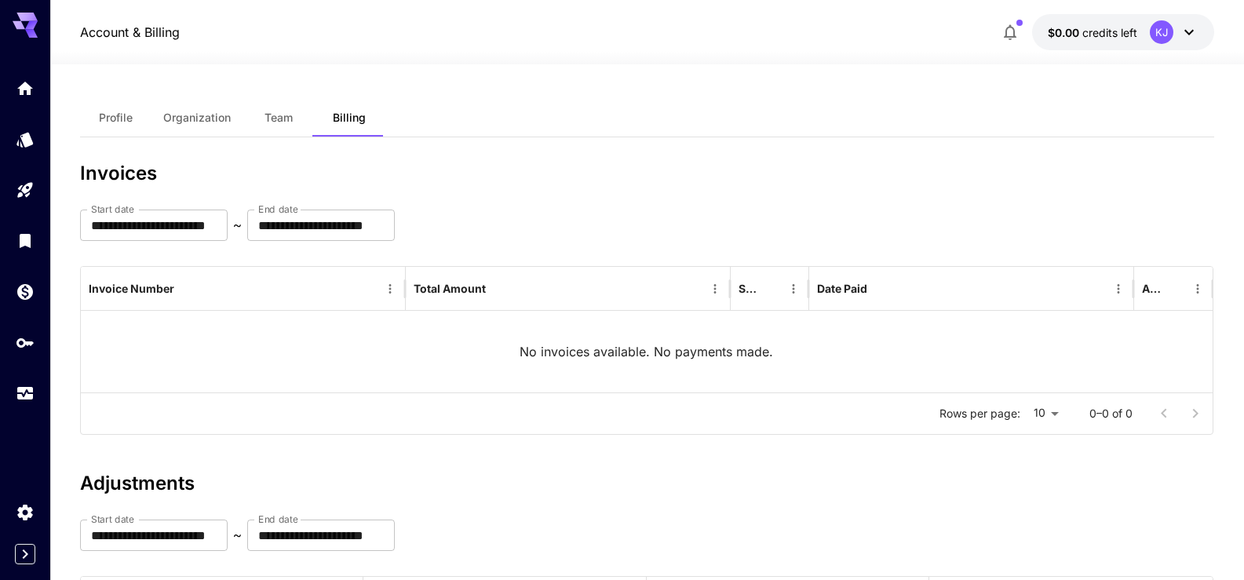
click at [272, 115] on span "Team" at bounding box center [279, 118] width 28 height 14
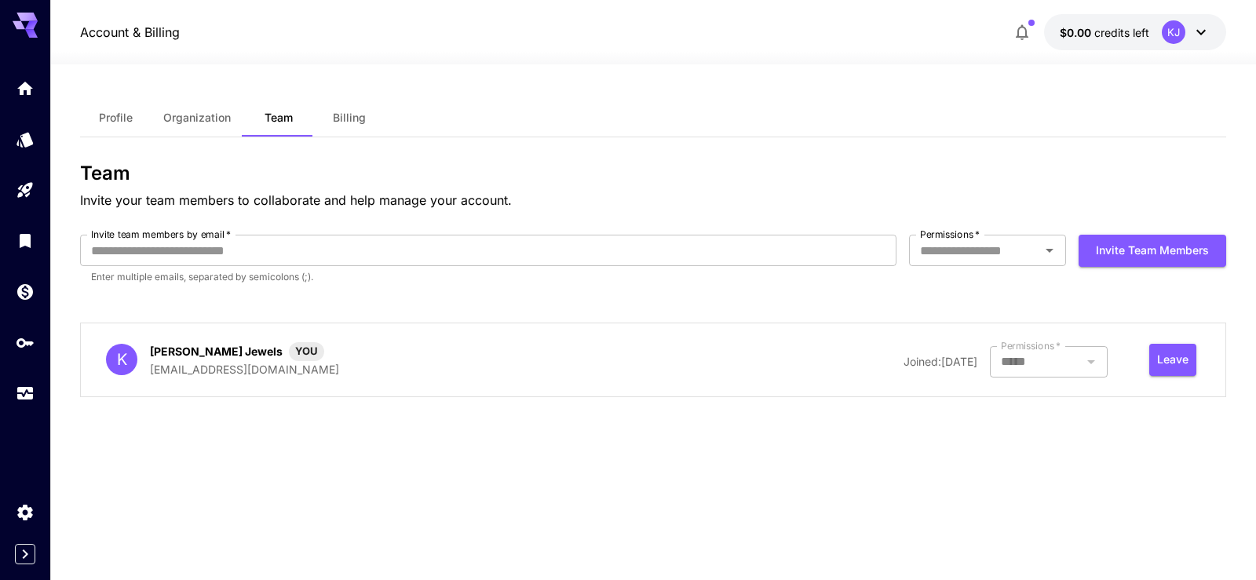
click at [207, 123] on span "Organization" at bounding box center [197, 118] width 68 height 14
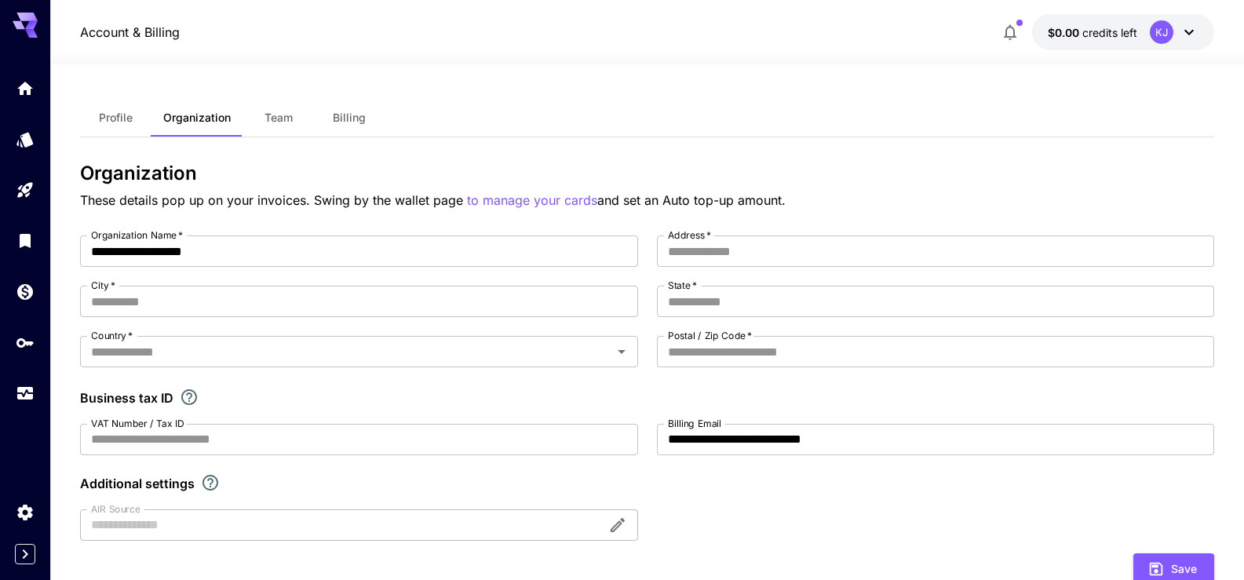
click at [108, 109] on button "Profile" at bounding box center [115, 118] width 71 height 38
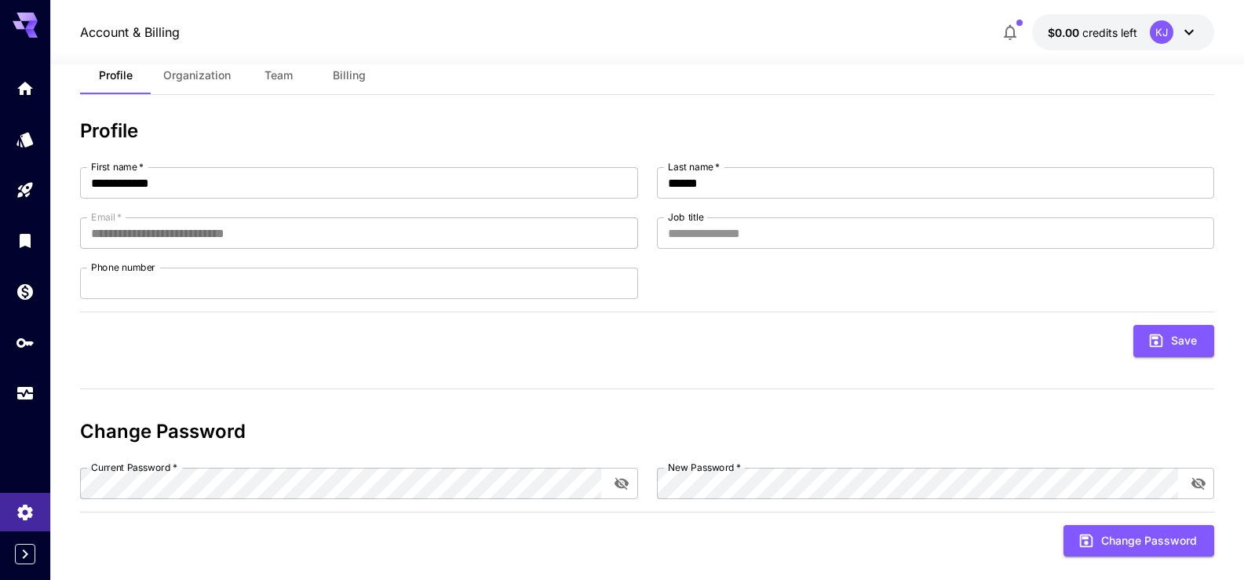
scroll to position [66, 0]
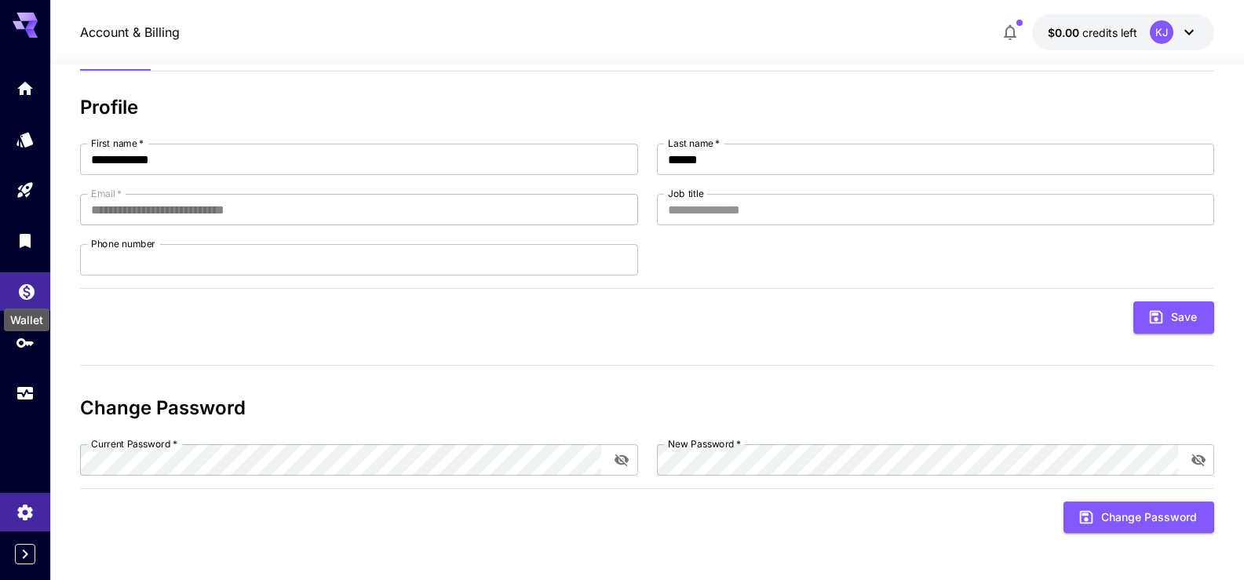
click at [31, 291] on icon "Wallet" at bounding box center [27, 287] width 16 height 16
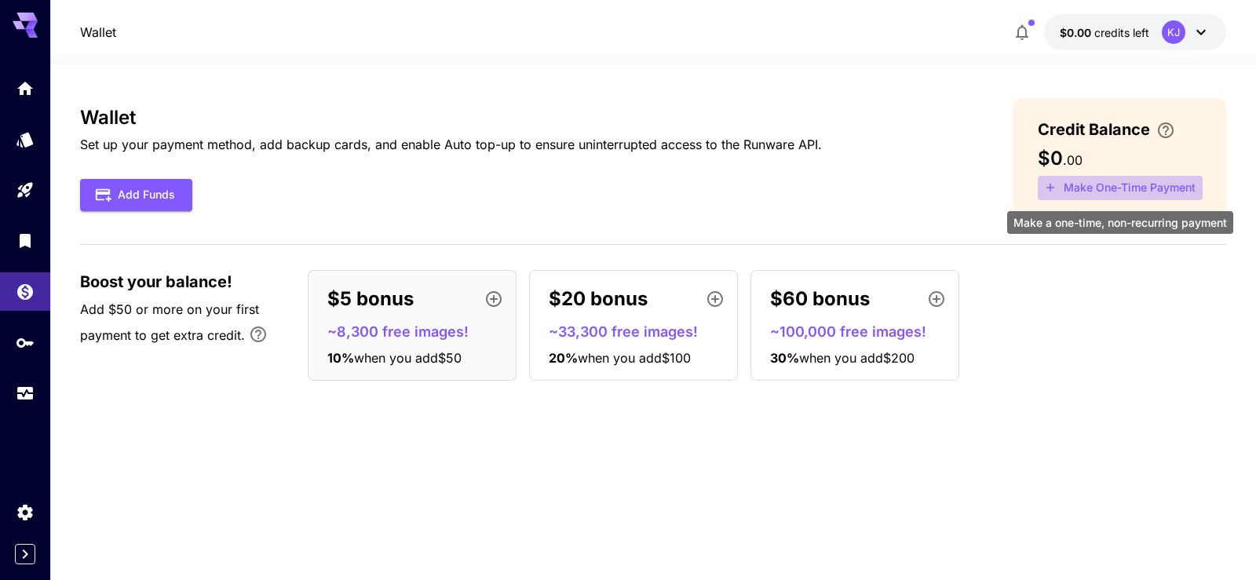
click at [1119, 194] on button "Make One-Time Payment" at bounding box center [1120, 188] width 165 height 24
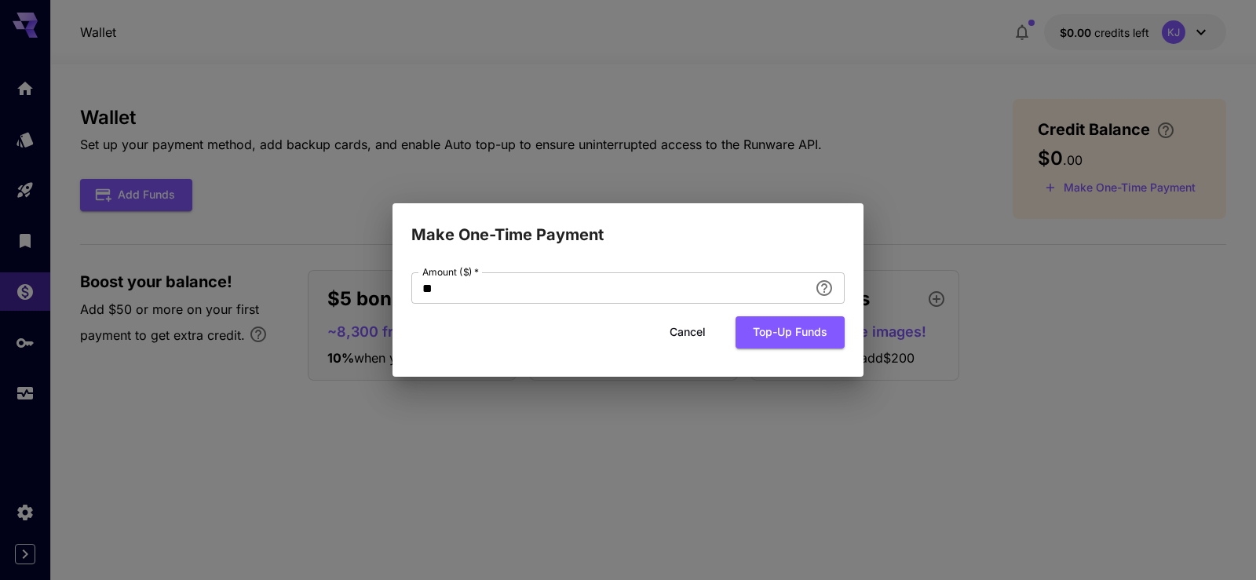
click at [392, 101] on div "Make One-Time Payment Amount ($)   * ** Amount ($)   * Cancel Top-up funds" at bounding box center [628, 290] width 1256 height 580
click at [692, 322] on button "Cancel" at bounding box center [687, 332] width 71 height 32
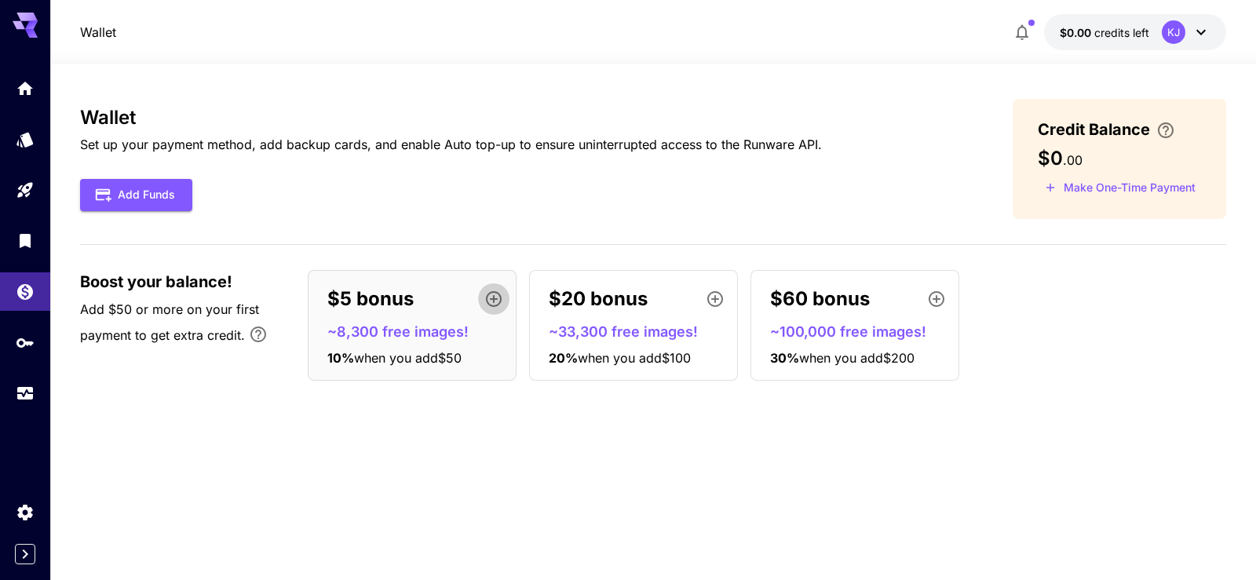
click at [502, 304] on icon "button" at bounding box center [493, 299] width 19 height 19
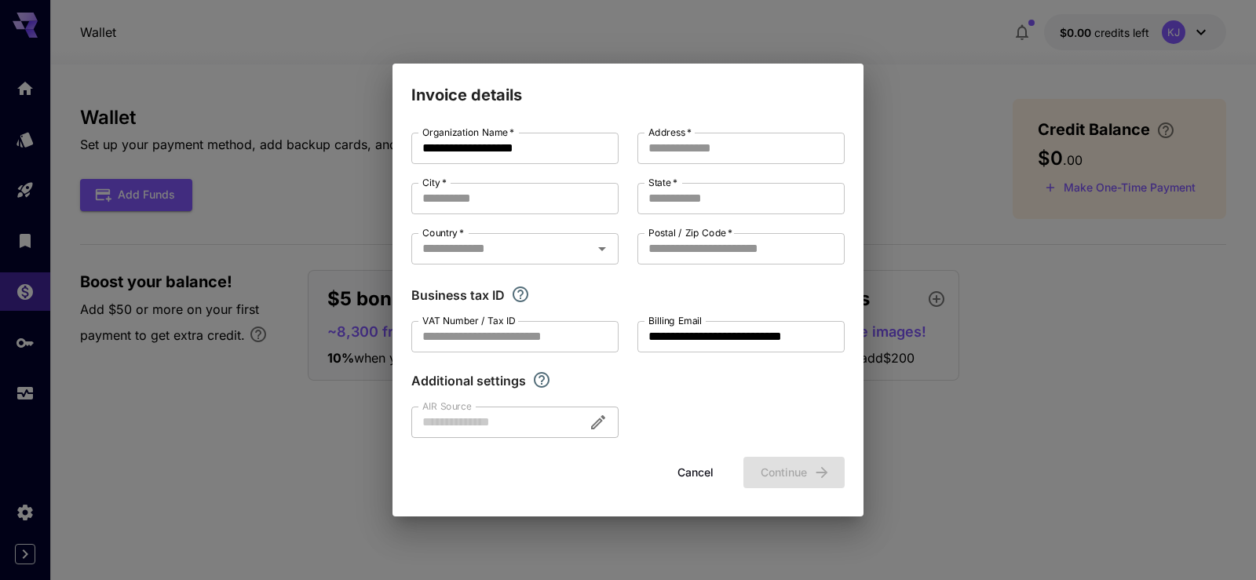
click at [338, 119] on div "**********" at bounding box center [628, 290] width 1256 height 580
click at [678, 470] on button "Cancel" at bounding box center [695, 473] width 71 height 32
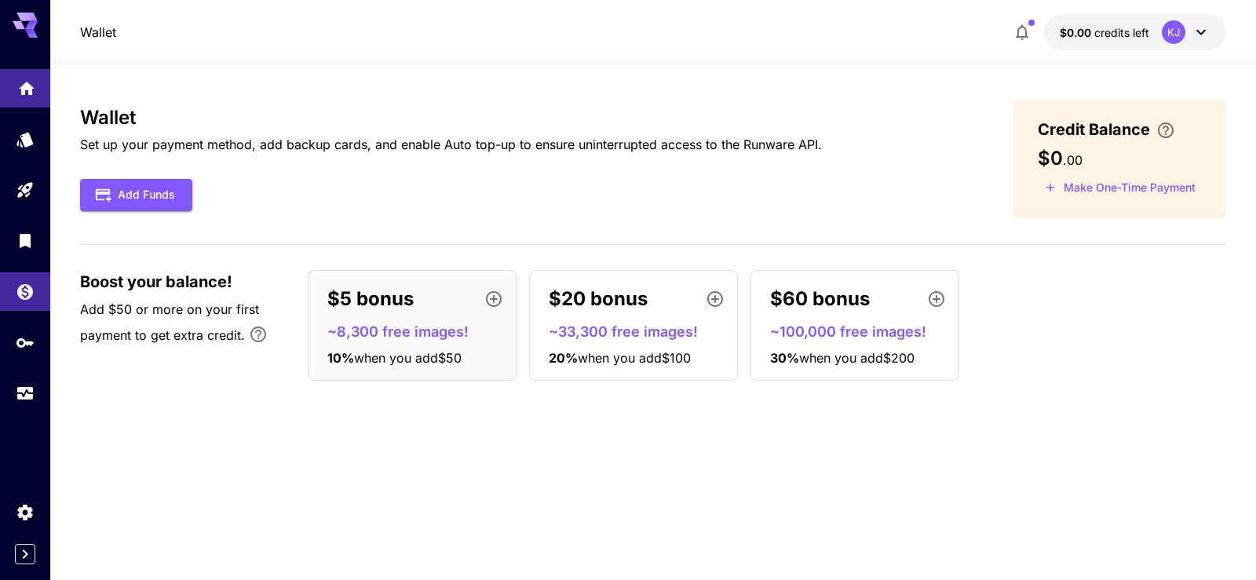
click at [29, 96] on link at bounding box center [25, 88] width 50 height 38
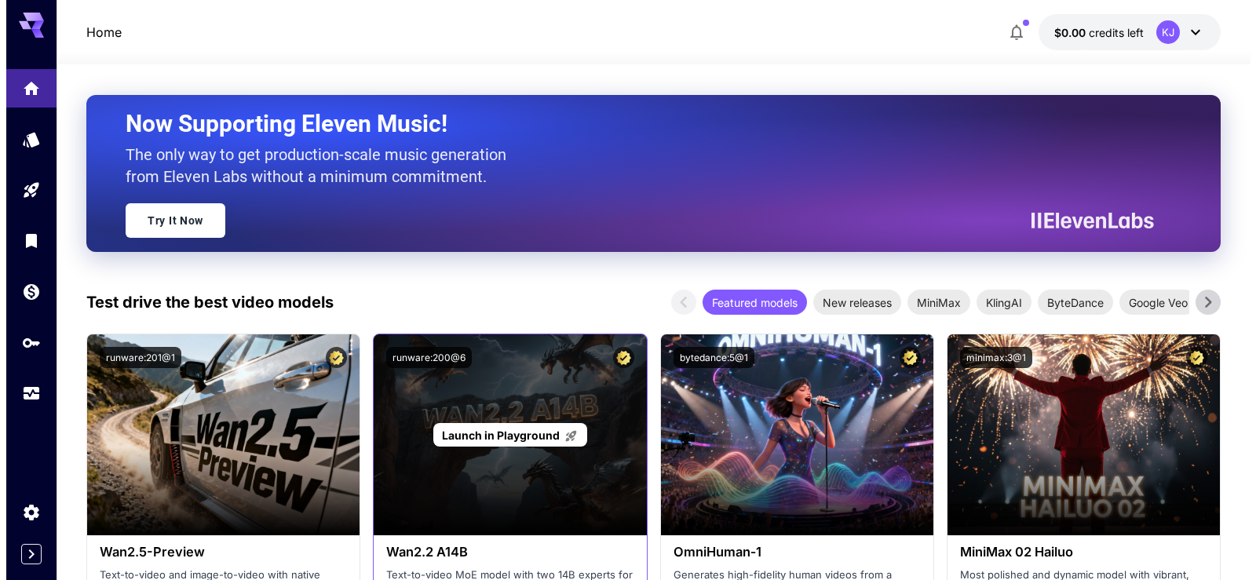
scroll to position [261, 0]
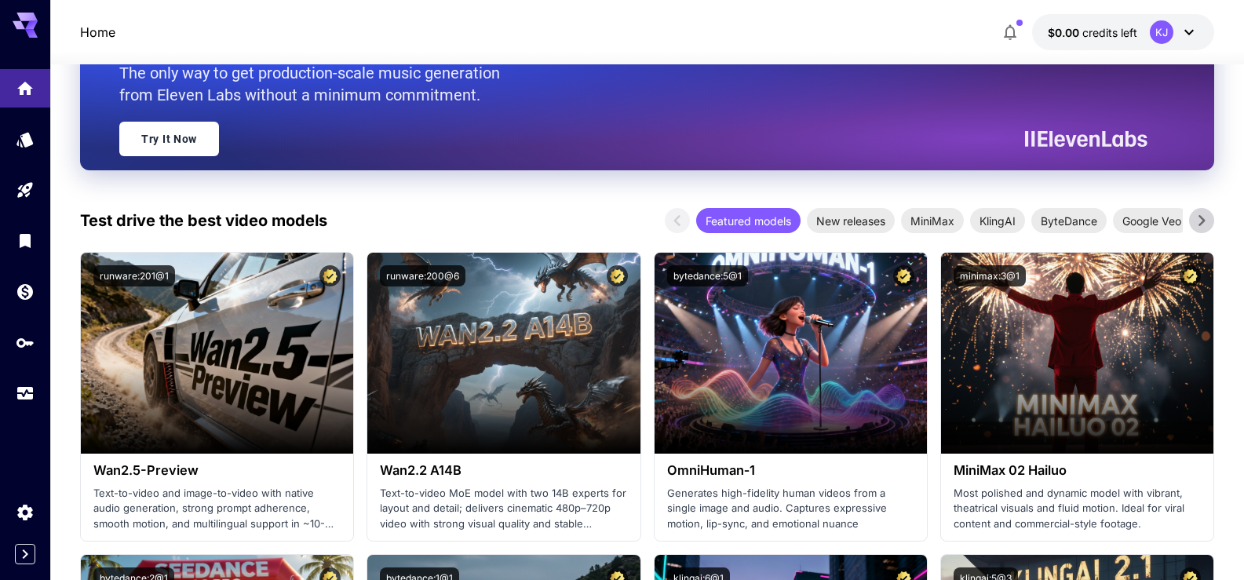
click at [1183, 32] on icon at bounding box center [1189, 32] width 19 height 19
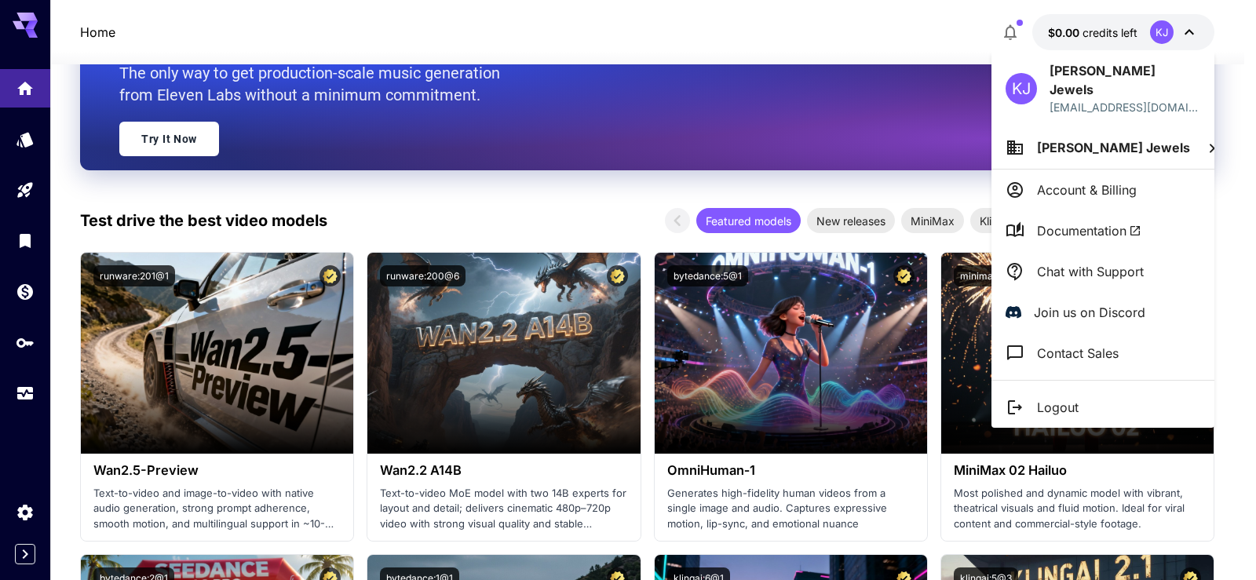
click at [1072, 387] on li "Logout" at bounding box center [1102, 407] width 223 height 41
